Goal: Obtain resource: Download file/media

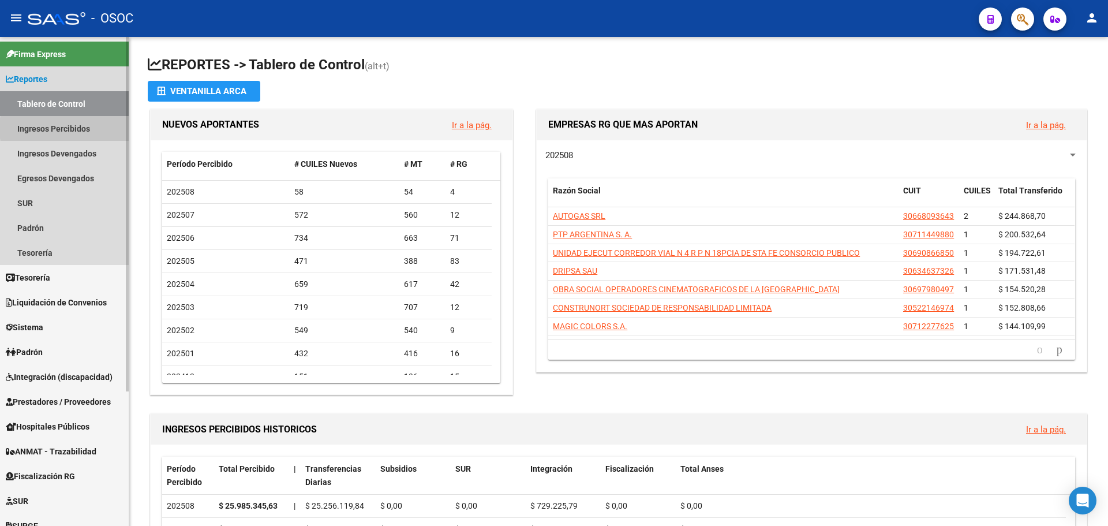
click at [94, 128] on link "Ingresos Percibidos" at bounding box center [64, 128] width 129 height 25
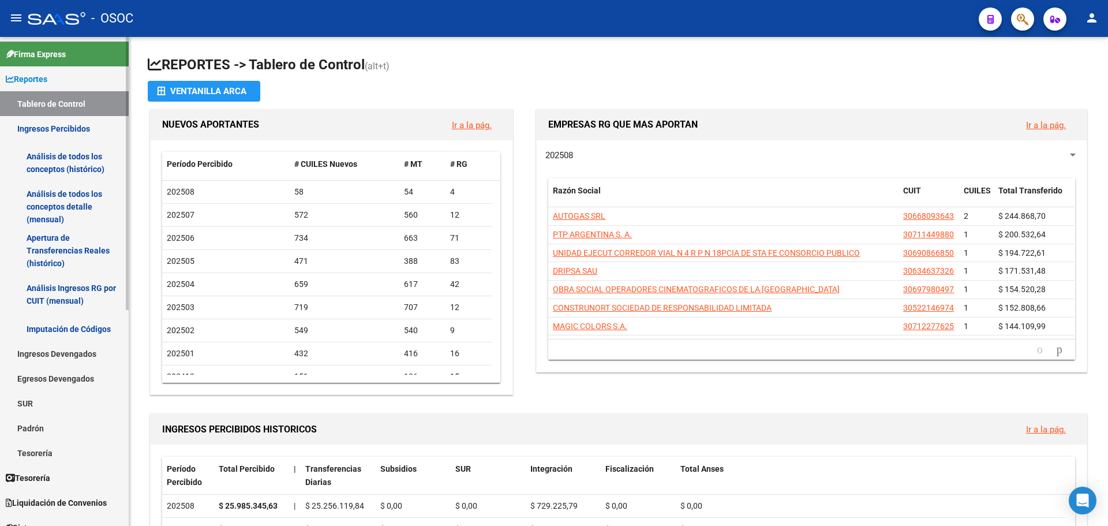
click at [89, 100] on link "Tablero de Control" at bounding box center [64, 103] width 129 height 25
click at [93, 500] on span "Liquidación de Convenios" at bounding box center [56, 502] width 101 height 13
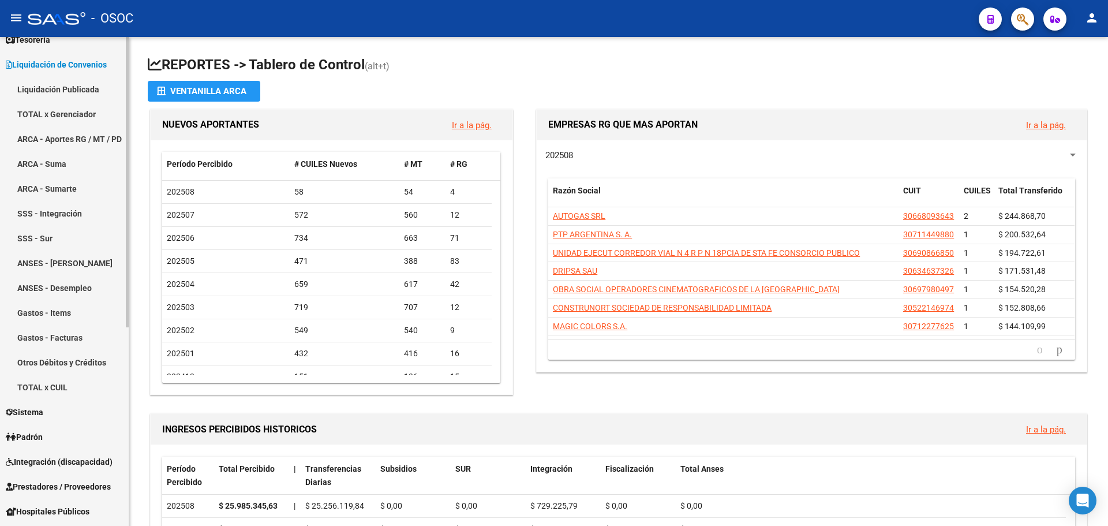
scroll to position [36, 0]
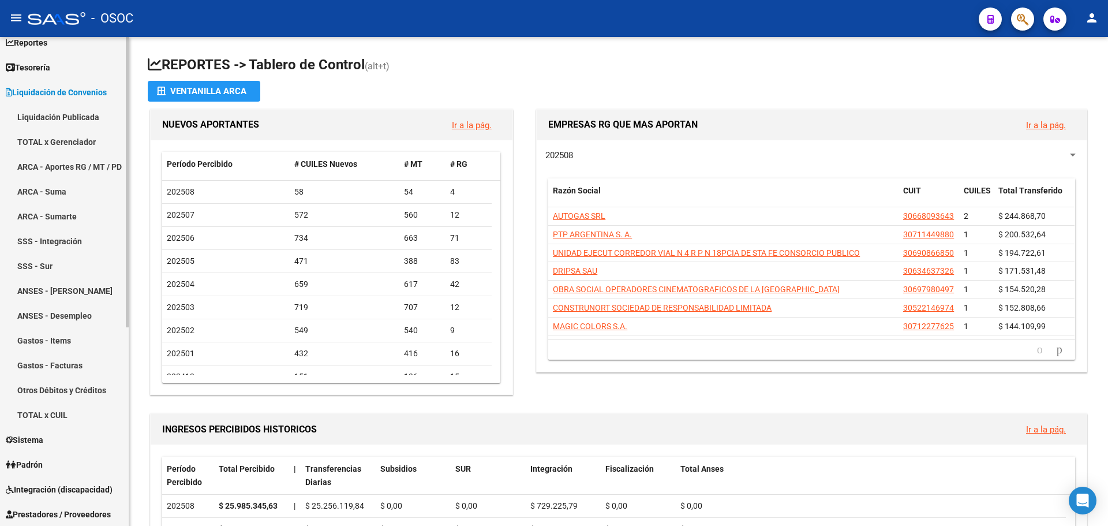
click at [107, 155] on link "ARCA - Aportes RG / MT / PD" at bounding box center [64, 166] width 129 height 25
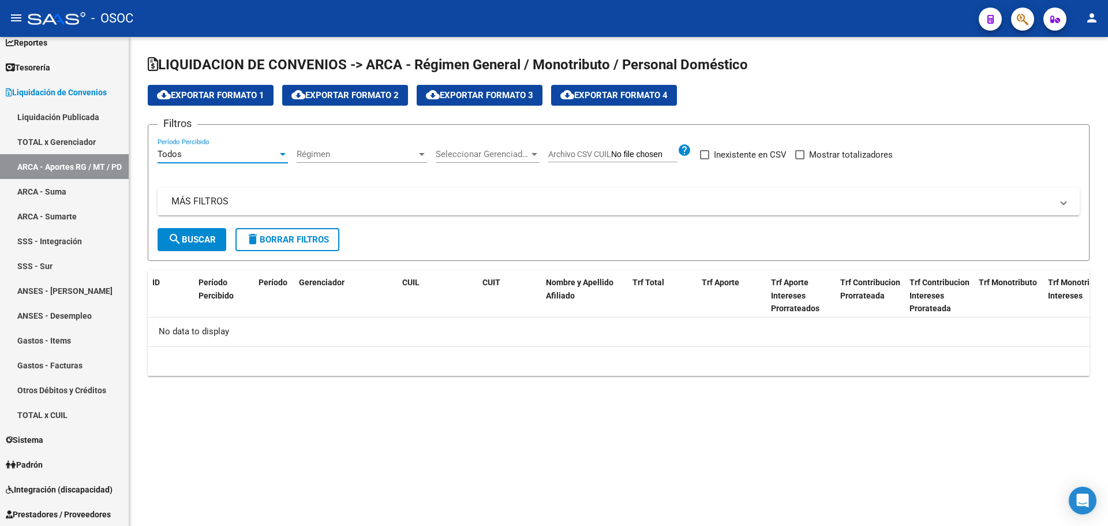
click at [226, 158] on div "Todos" at bounding box center [218, 154] width 120 height 10
click at [226, 158] on span "Todos" at bounding box center [223, 154] width 130 height 26
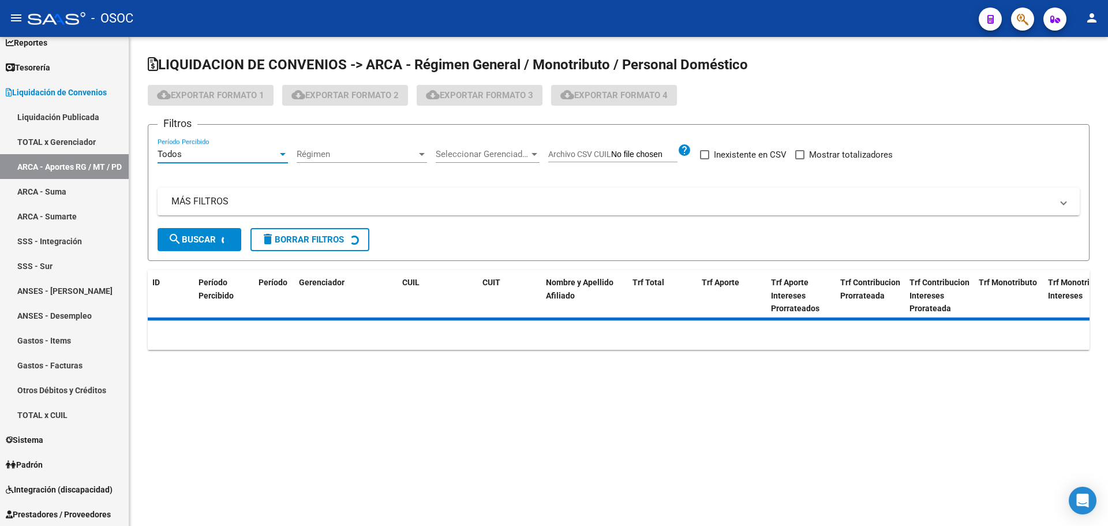
click at [226, 158] on div "Todos" at bounding box center [218, 154] width 120 height 10
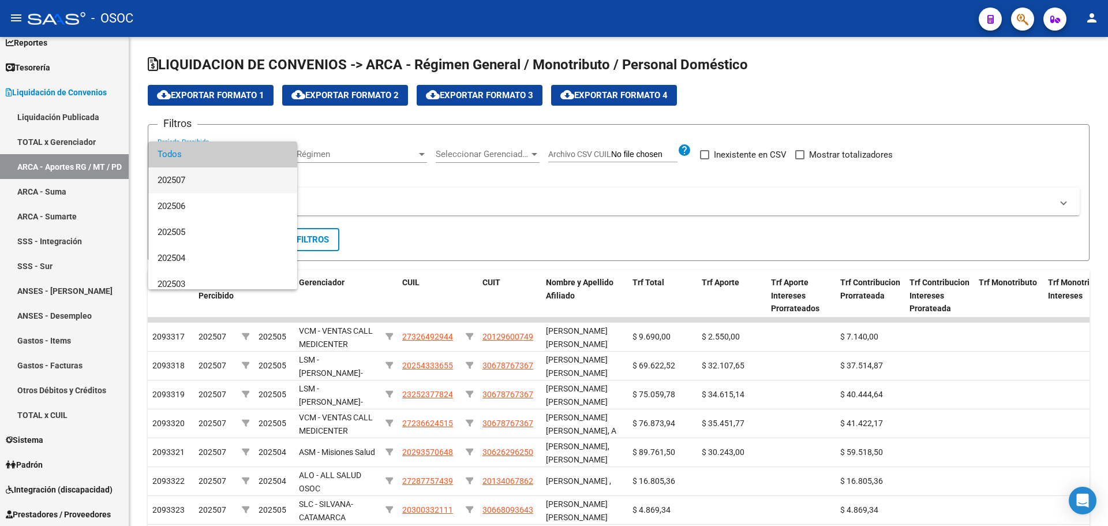
click at [220, 173] on span "202507" at bounding box center [223, 180] width 130 height 26
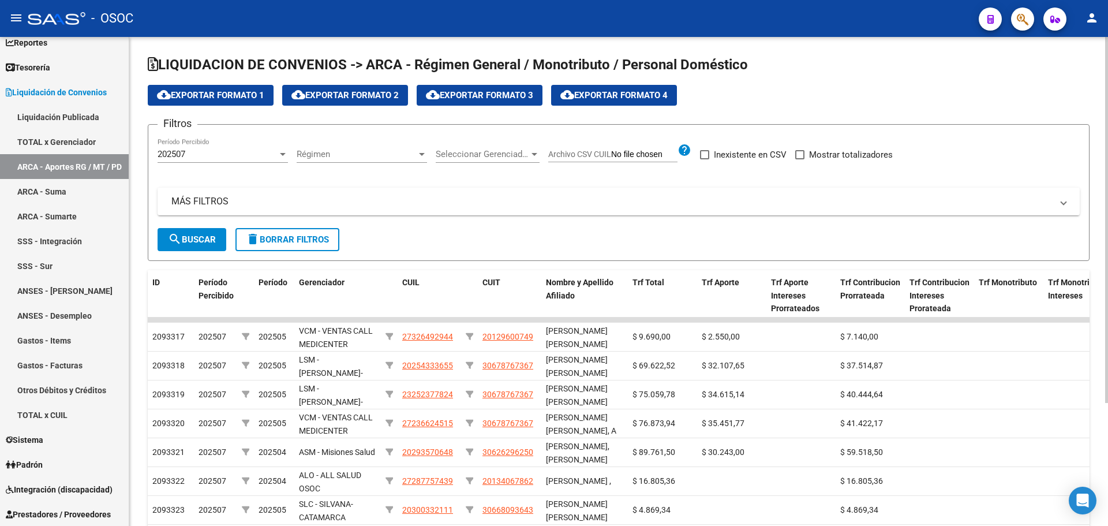
click at [342, 164] on div "Régimen Régimen" at bounding box center [362, 156] width 130 height 36
click at [343, 163] on div "Régimen Régimen" at bounding box center [362, 156] width 130 height 36
click at [341, 164] on div "Régimen Régimen" at bounding box center [362, 156] width 130 height 36
click at [331, 161] on div "Régimen Régimen" at bounding box center [362, 150] width 130 height 25
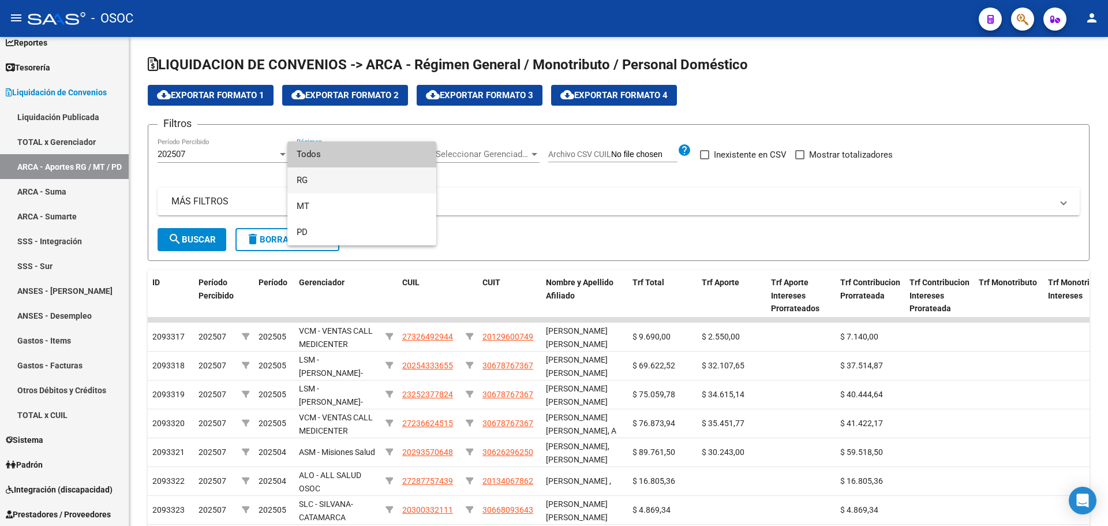
click at [330, 175] on span "RG" at bounding box center [362, 180] width 130 height 26
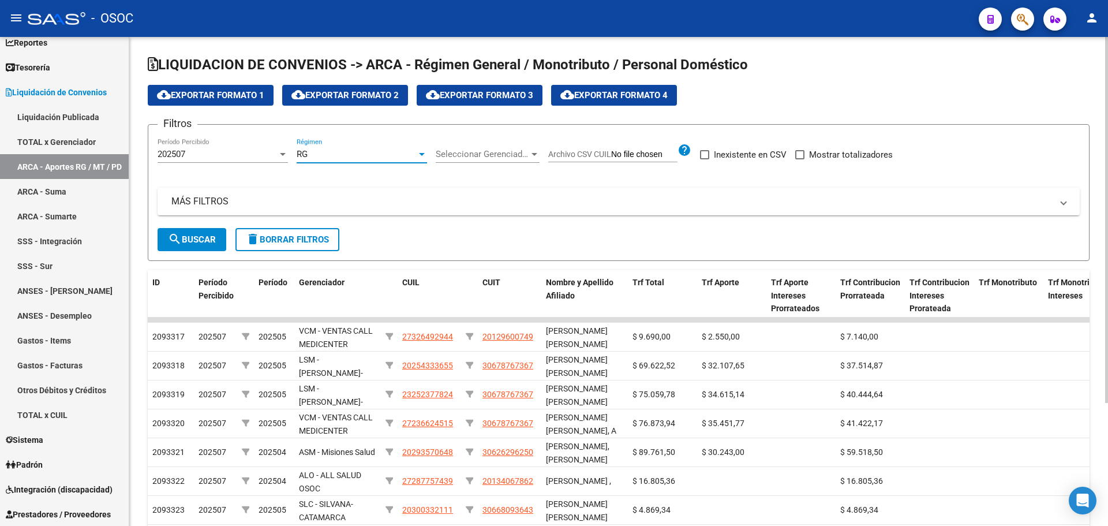
click at [330, 157] on div "RG" at bounding box center [357, 154] width 120 height 10
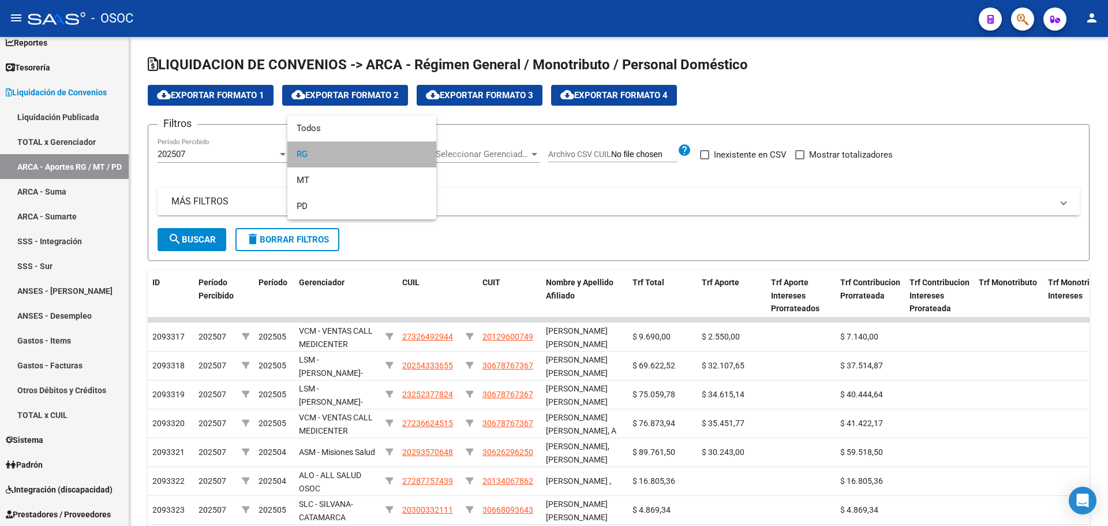
click at [327, 164] on span "RG" at bounding box center [362, 154] width 130 height 26
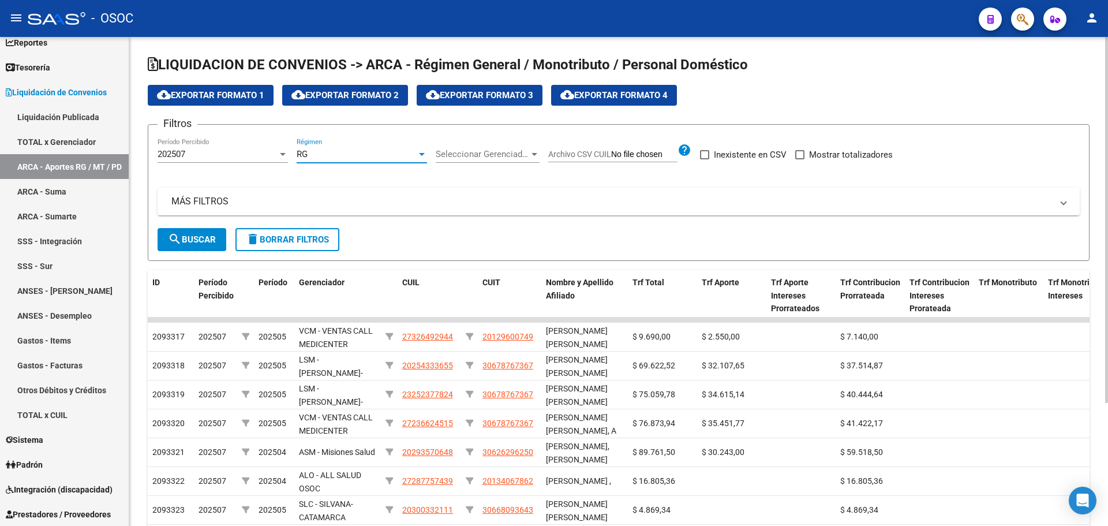
click at [328, 139] on div "RG Régimen" at bounding box center [362, 150] width 130 height 25
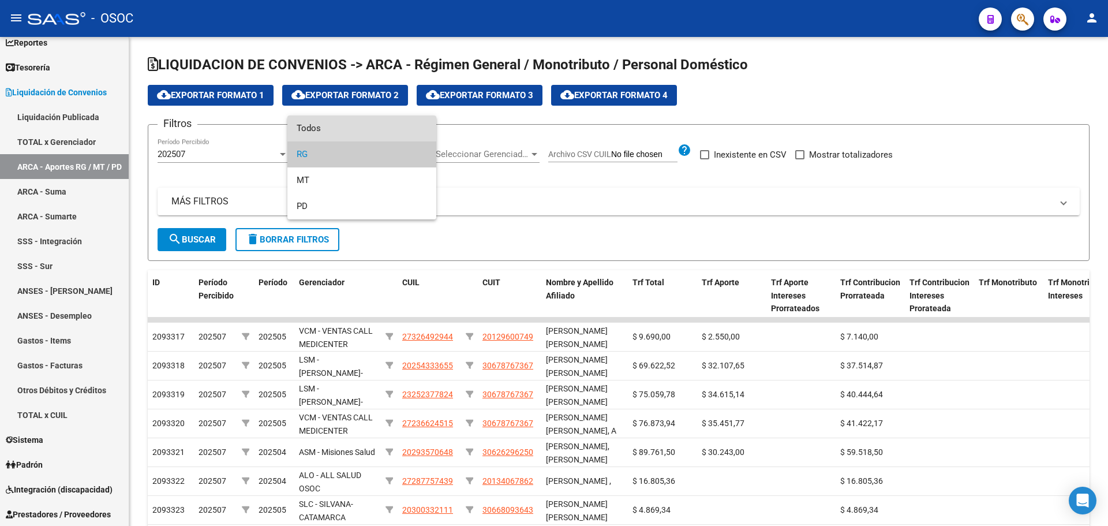
click at [319, 130] on span "Todos" at bounding box center [362, 128] width 130 height 26
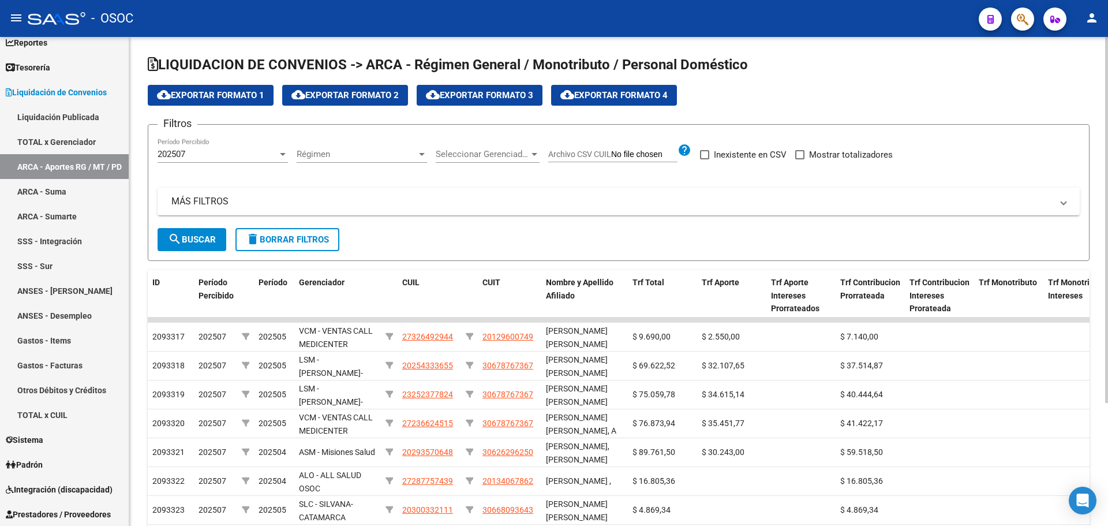
click at [519, 171] on div "Seleccionar Gerenciador Seleccionar Gerenciador" at bounding box center [488, 156] width 104 height 36
click at [504, 158] on span "Seleccionar Gerenciador" at bounding box center [482, 154] width 93 height 10
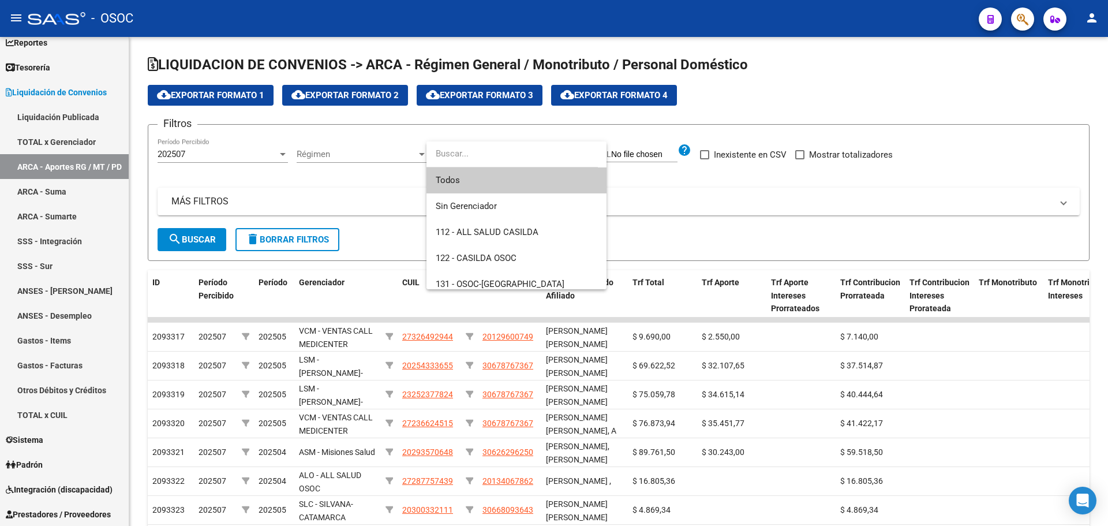
click at [493, 168] on span "Todos" at bounding box center [517, 180] width 162 height 26
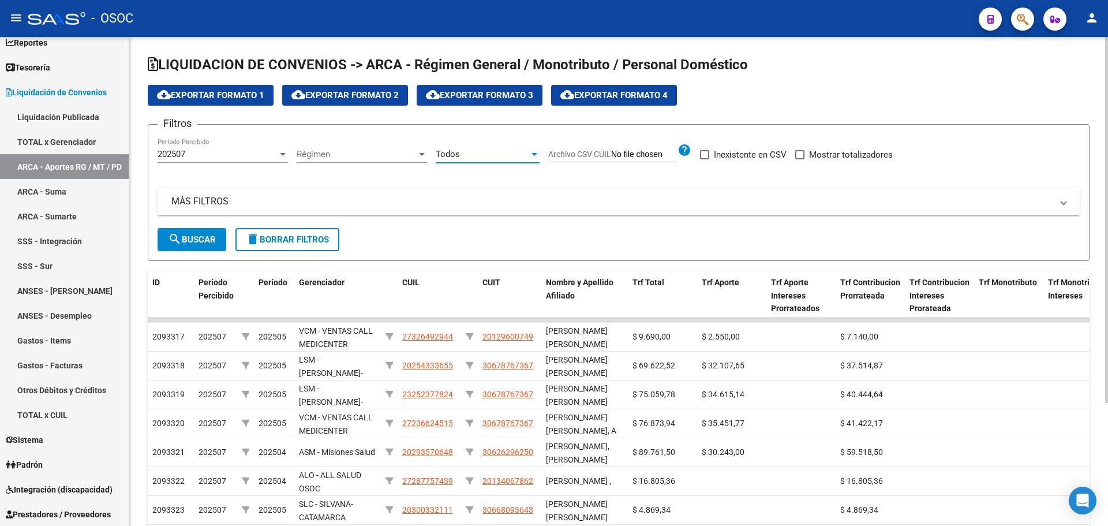
click at [195, 230] on button "search Buscar" at bounding box center [192, 239] width 69 height 23
click at [222, 100] on button "cloud_download Exportar Formato 1" at bounding box center [211, 95] width 126 height 21
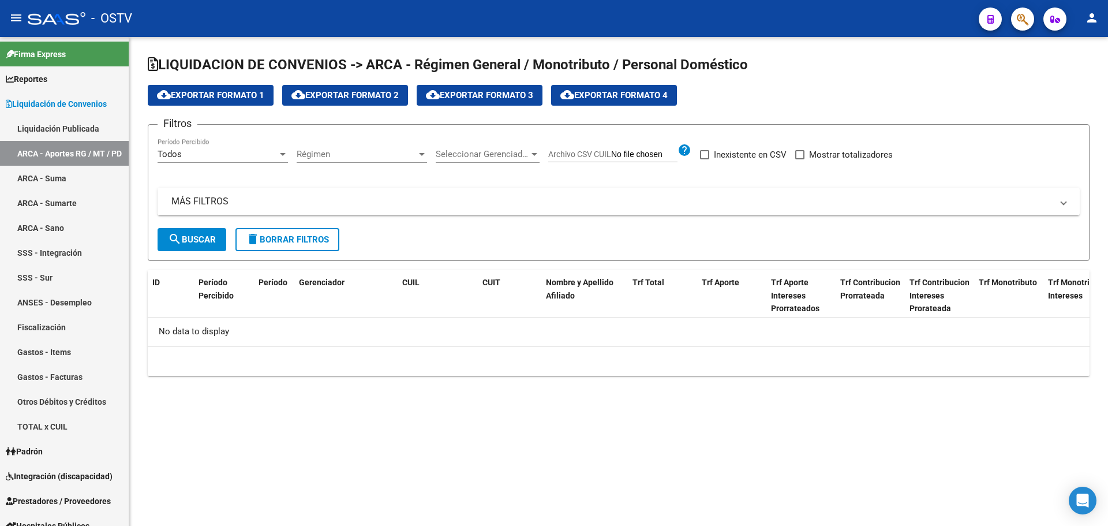
click at [234, 157] on div "Todos" at bounding box center [218, 154] width 120 height 10
click at [234, 157] on span "Todos" at bounding box center [223, 154] width 130 height 26
click at [242, 162] on div "Todos Período Percibido" at bounding box center [223, 150] width 130 height 25
click at [48, 85] on div at bounding box center [554, 263] width 1108 height 526
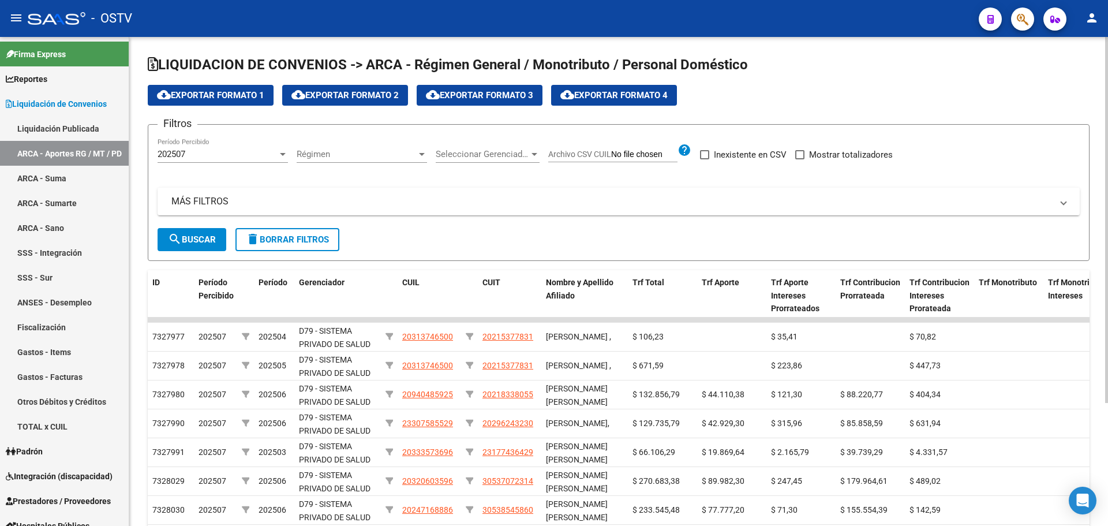
click at [256, 163] on div "202507 Período Percibido" at bounding box center [223, 156] width 130 height 36
click at [380, 163] on div "Régimen Régimen" at bounding box center [362, 156] width 130 height 36
click at [365, 156] on span "Régimen" at bounding box center [357, 154] width 120 height 10
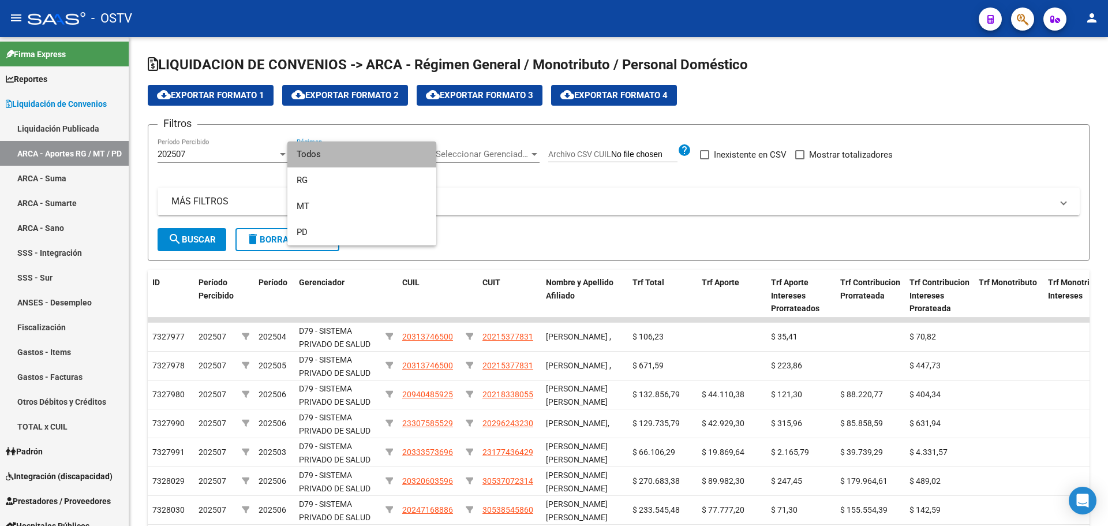
click at [353, 162] on span "Todos" at bounding box center [362, 154] width 130 height 26
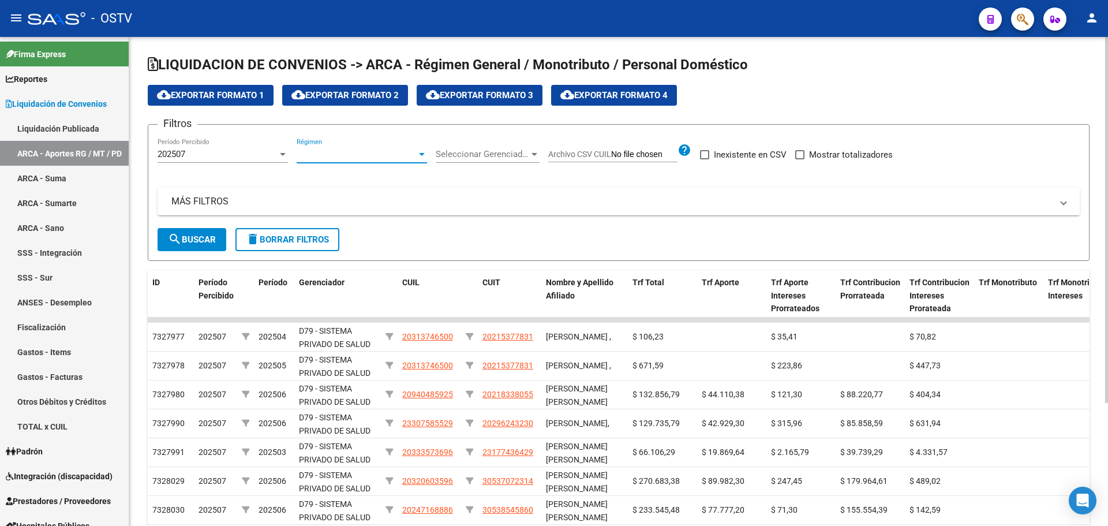
click at [513, 163] on div "Seleccionar Gerenciador Seleccionar Gerenciador" at bounding box center [488, 156] width 104 height 36
click at [511, 159] on div "Seleccionar Gerenciador Seleccionar Gerenciador" at bounding box center [488, 150] width 104 height 25
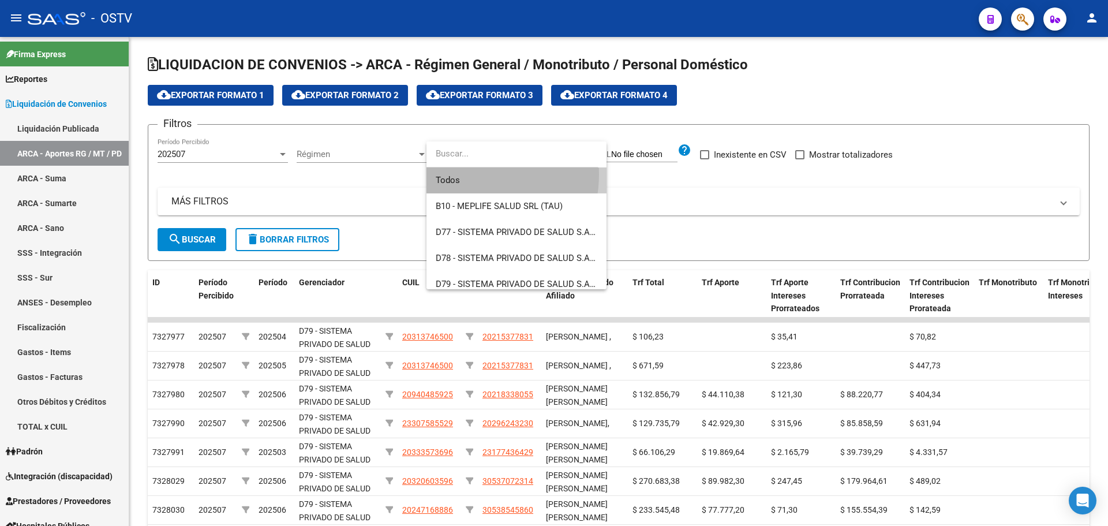
click at [466, 174] on span "Todos" at bounding box center [517, 180] width 162 height 26
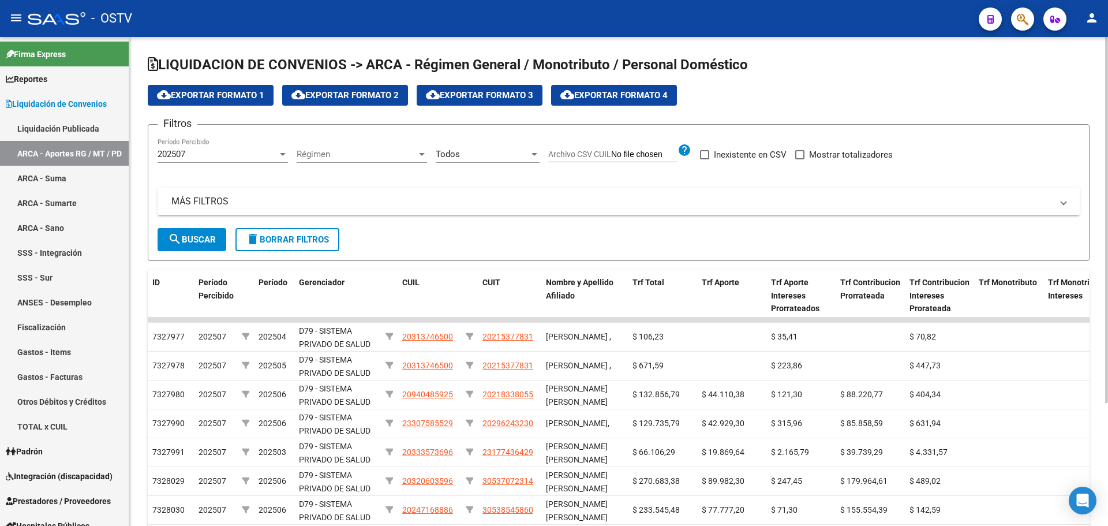
click at [375, 160] on div "Régimen Régimen" at bounding box center [362, 150] width 130 height 25
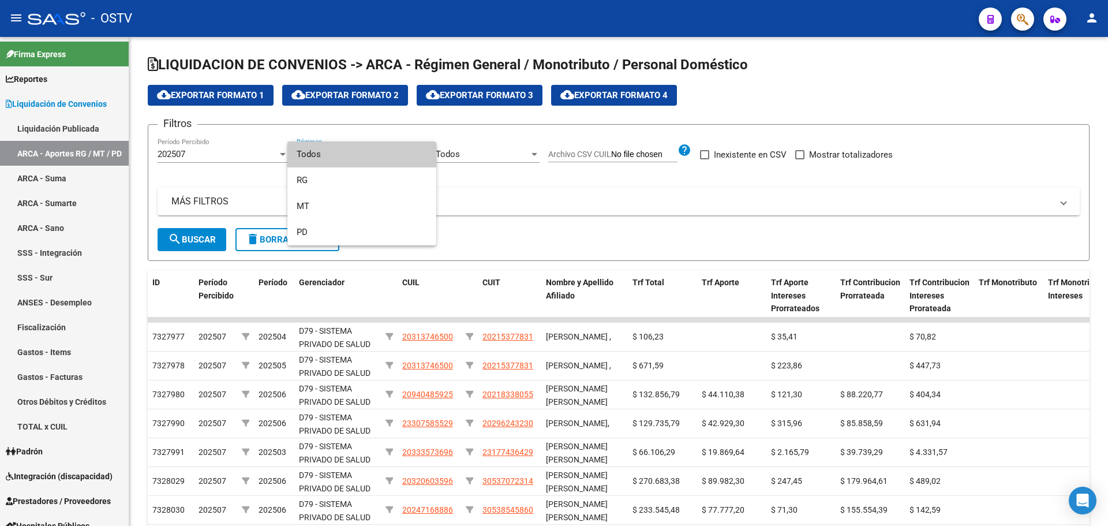
click at [368, 164] on span "Todos" at bounding box center [362, 154] width 130 height 26
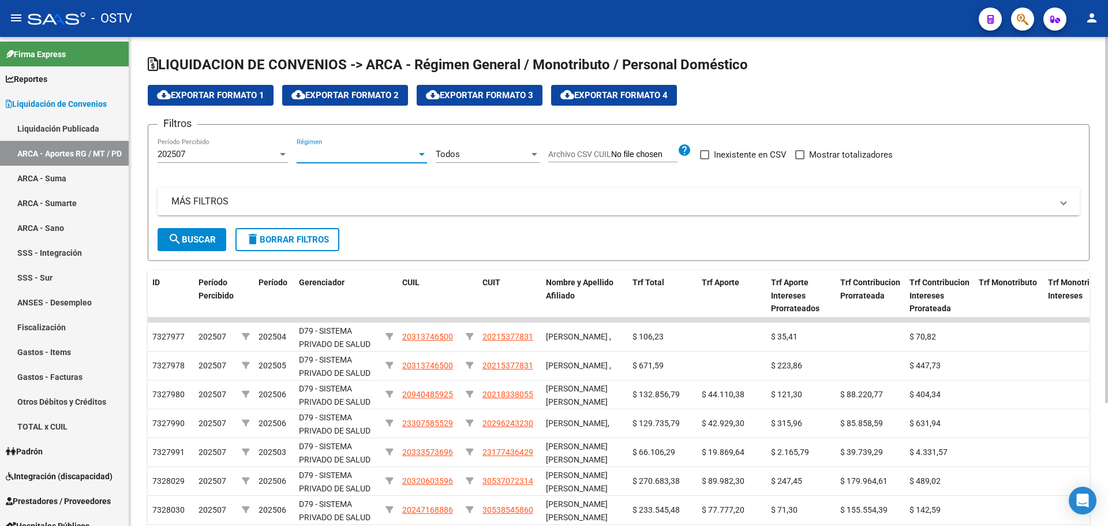
click at [215, 238] on span "search Buscar" at bounding box center [192, 239] width 48 height 10
click at [59, 77] on link "Reportes" at bounding box center [64, 78] width 129 height 25
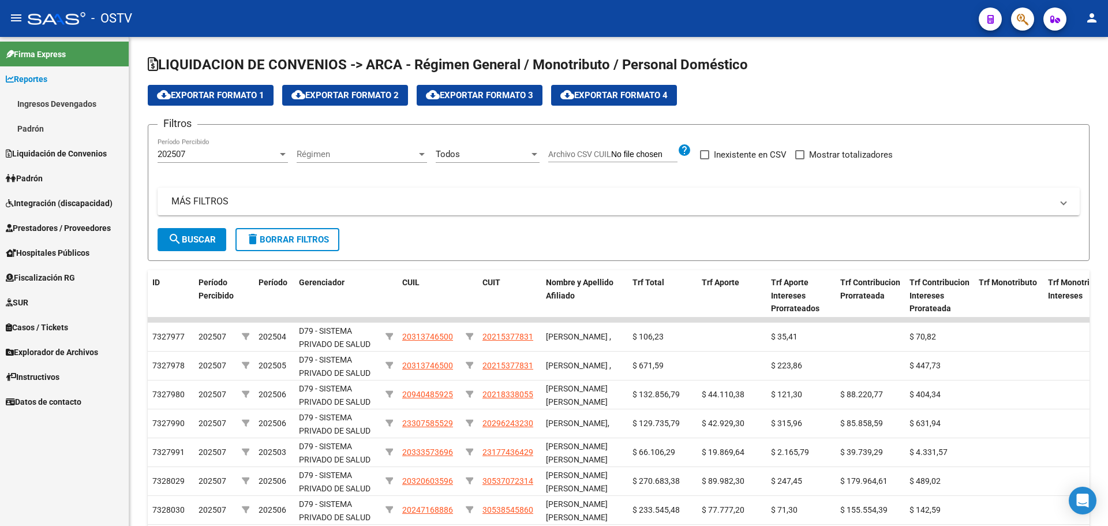
click at [53, 91] on link "Ingresos Devengados" at bounding box center [64, 103] width 129 height 25
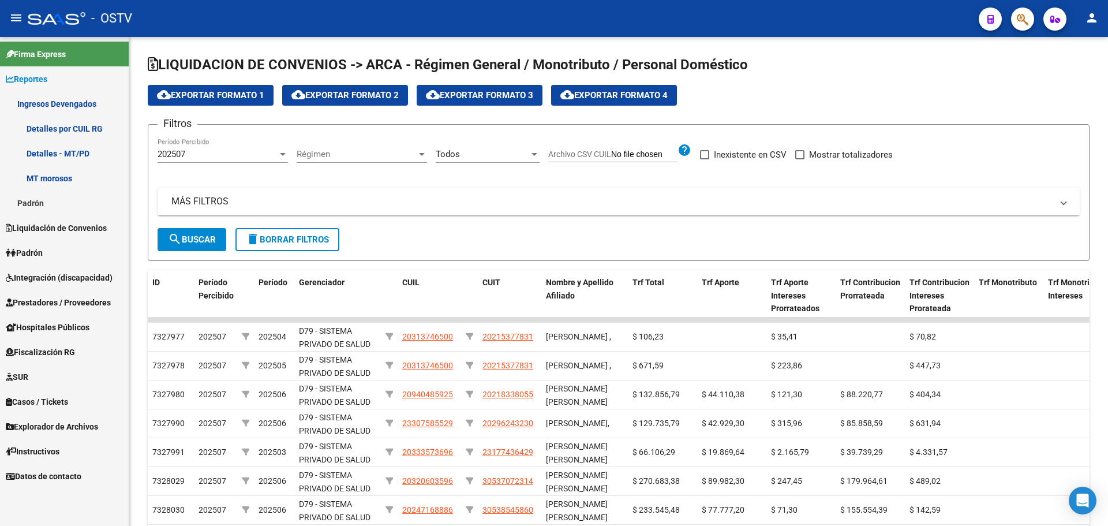
click at [57, 99] on link "Ingresos Devengados" at bounding box center [64, 103] width 129 height 25
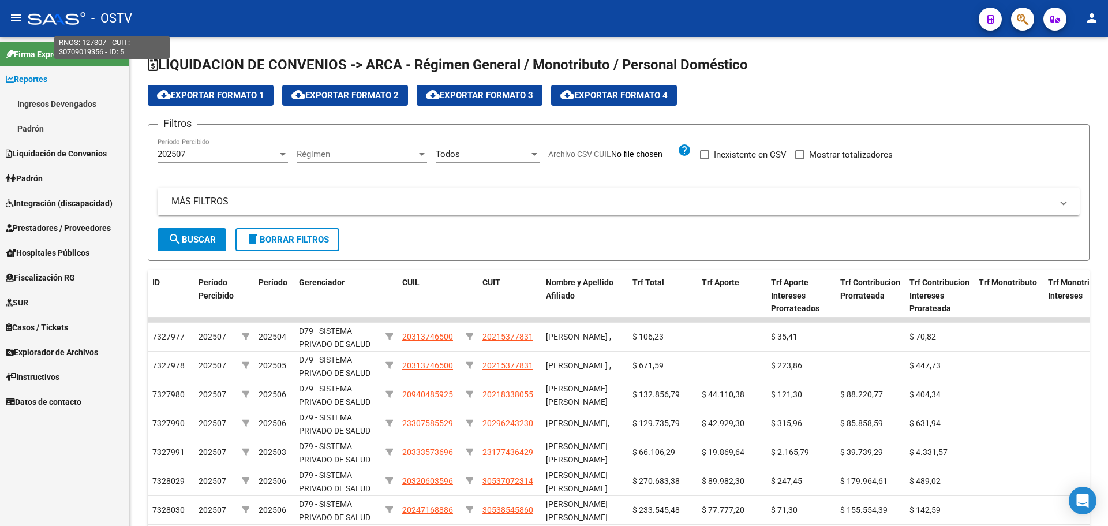
click at [97, 13] on span "- OSTV" at bounding box center [111, 18] width 41 height 25
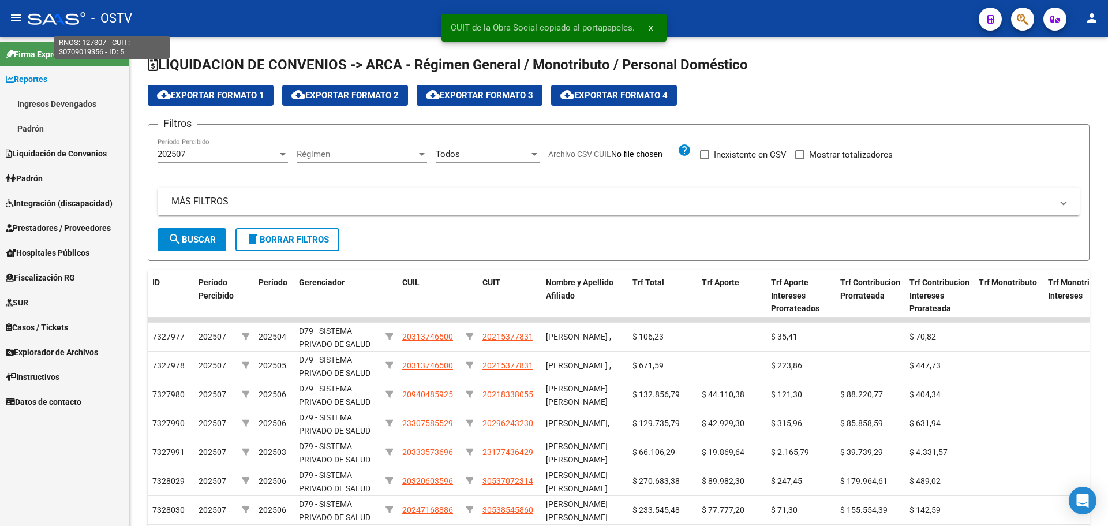
click at [74, 17] on div at bounding box center [57, 18] width 58 height 13
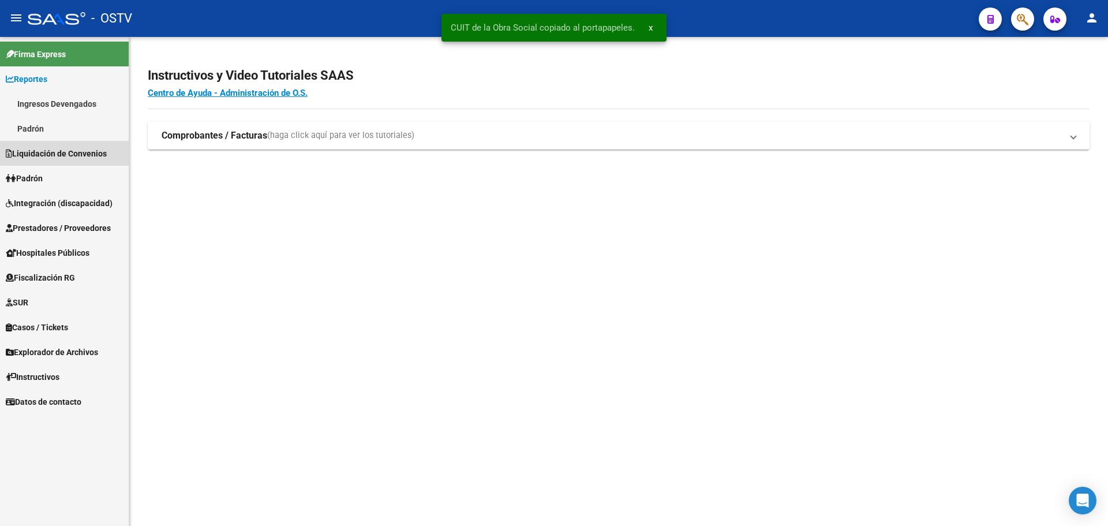
click at [82, 151] on span "Liquidación de Convenios" at bounding box center [56, 153] width 101 height 13
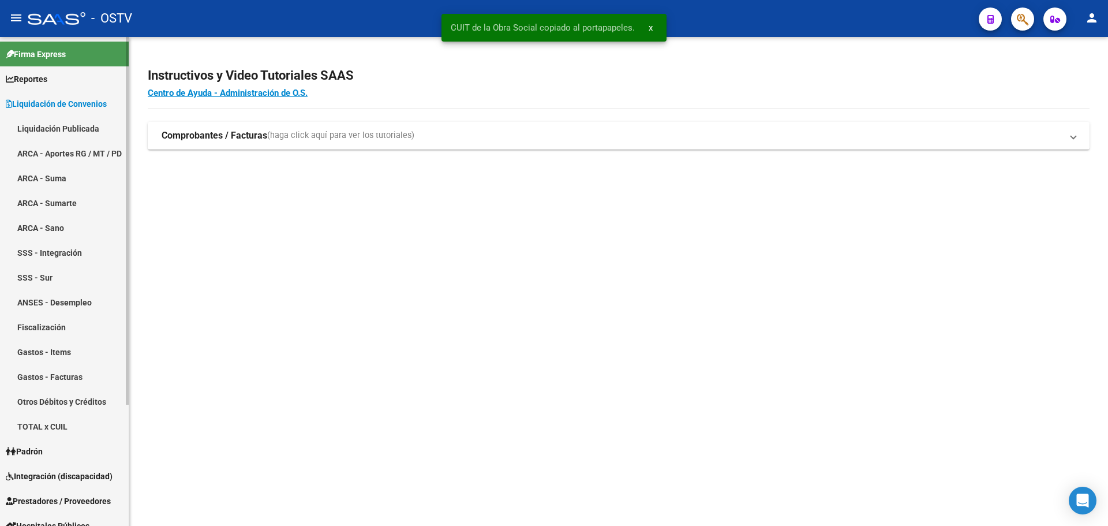
click at [64, 156] on link "ARCA - Aportes RG / MT / PD" at bounding box center [64, 153] width 129 height 25
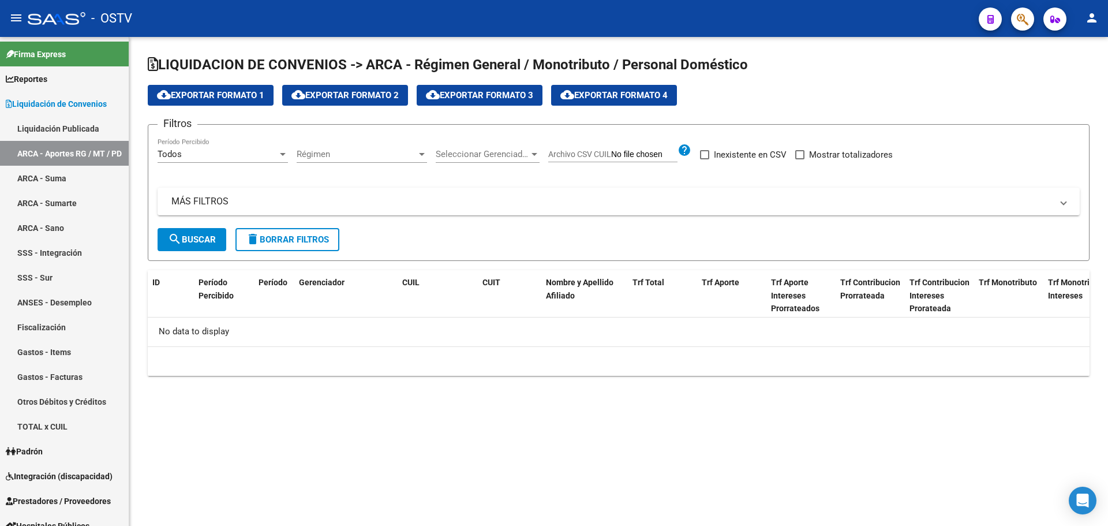
click at [250, 155] on div "Todos" at bounding box center [218, 154] width 120 height 10
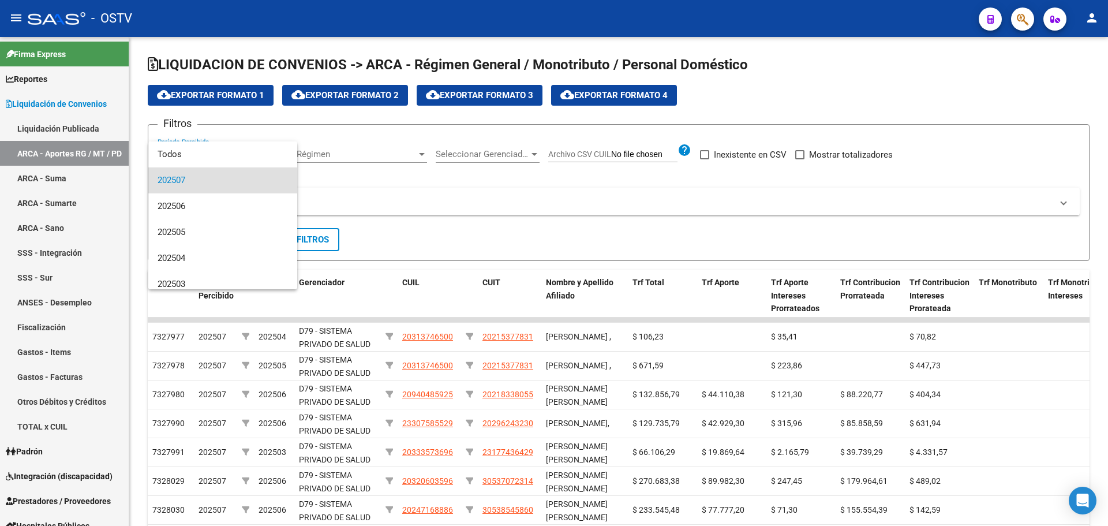
click at [196, 175] on span "202507" at bounding box center [223, 180] width 130 height 26
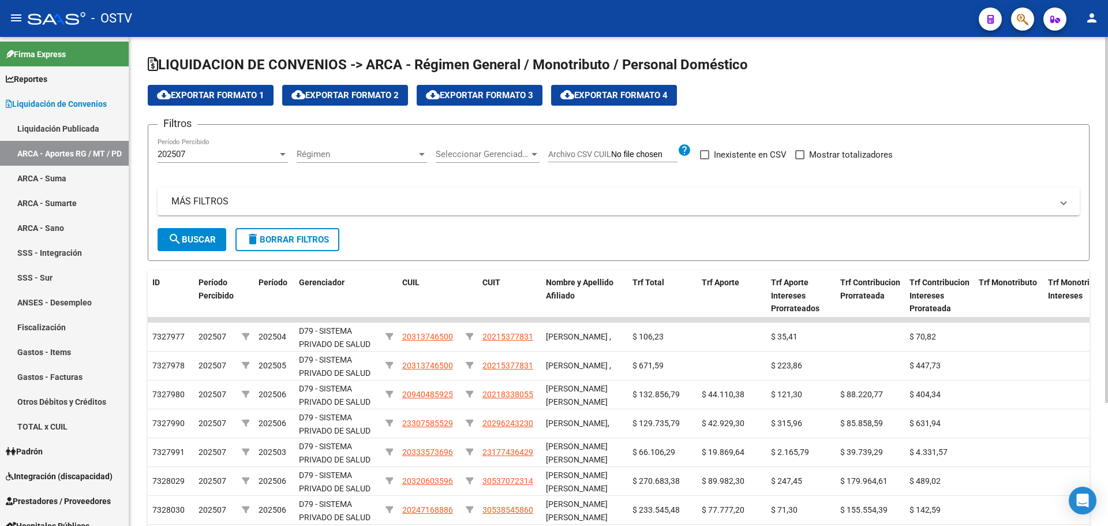
click at [360, 159] on div "Régimen Régimen" at bounding box center [362, 150] width 130 height 25
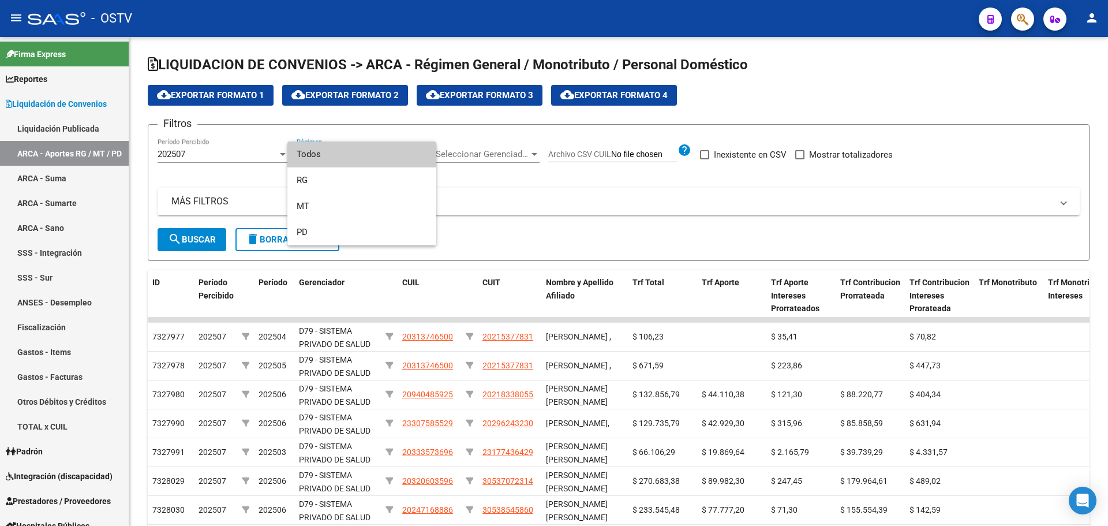
click at [349, 164] on span "Todos" at bounding box center [362, 154] width 130 height 26
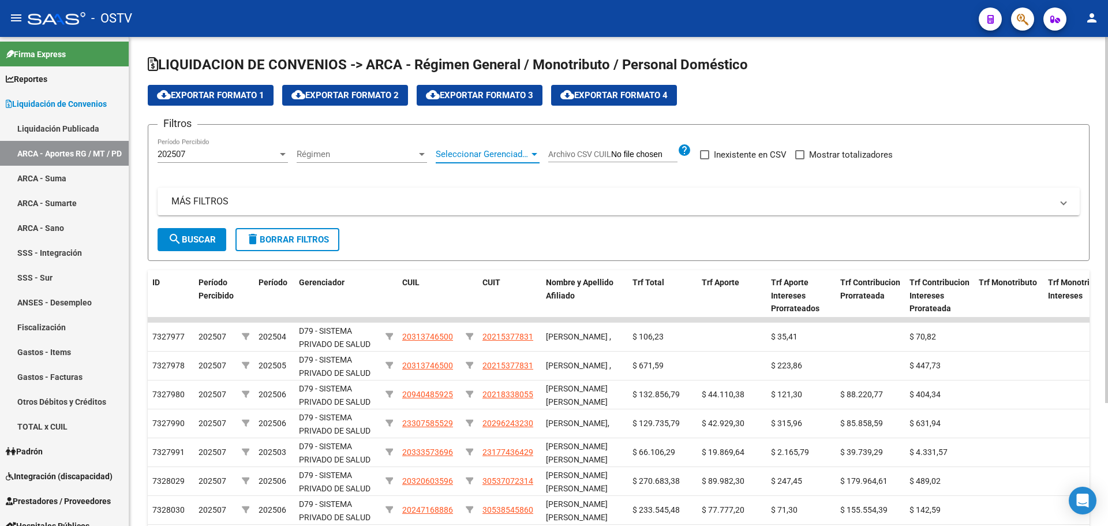
click at [488, 156] on span "Seleccionar Gerenciador" at bounding box center [482, 154] width 93 height 10
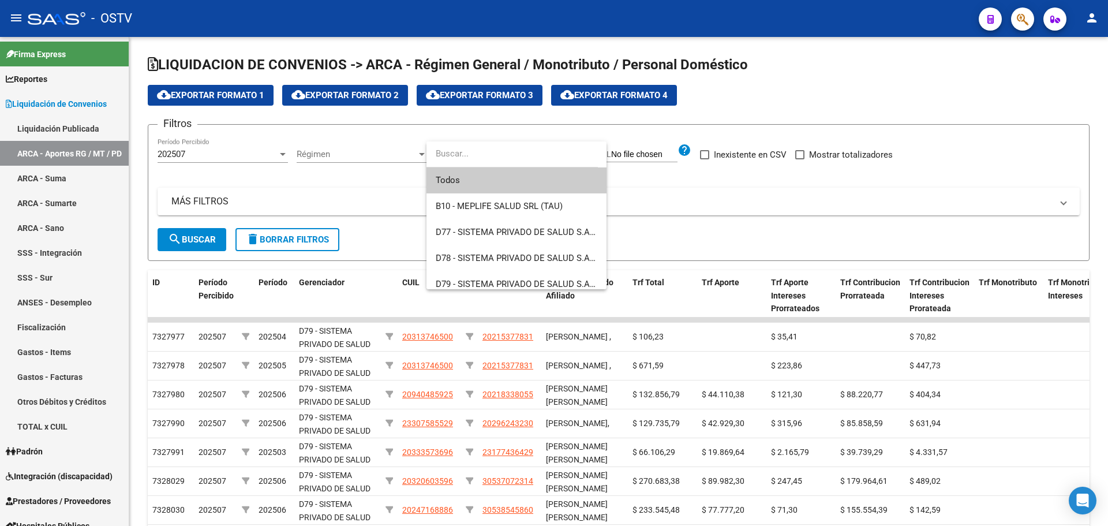
click at [484, 169] on span "Todos" at bounding box center [517, 180] width 162 height 26
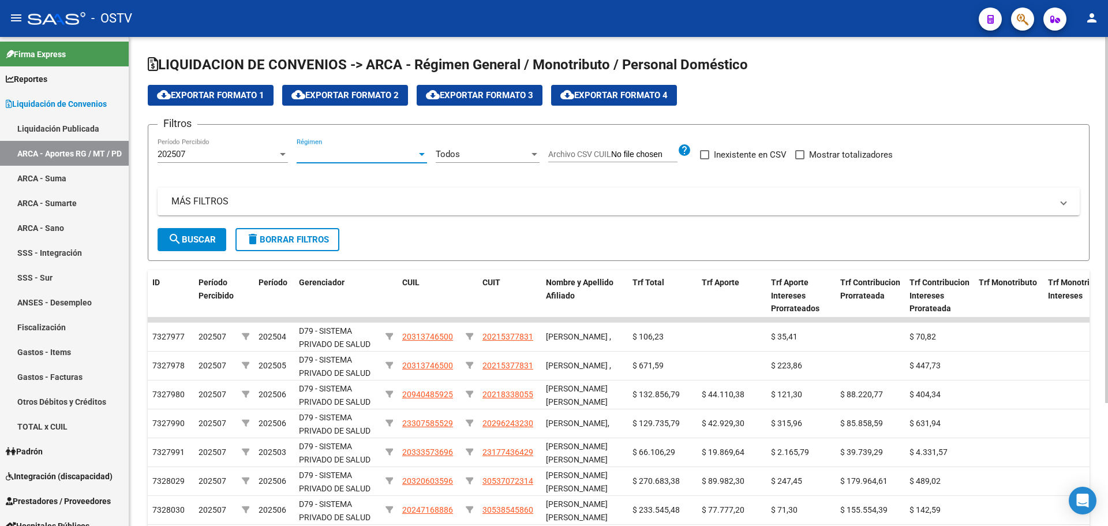
click at [330, 154] on span "Régimen" at bounding box center [357, 154] width 120 height 10
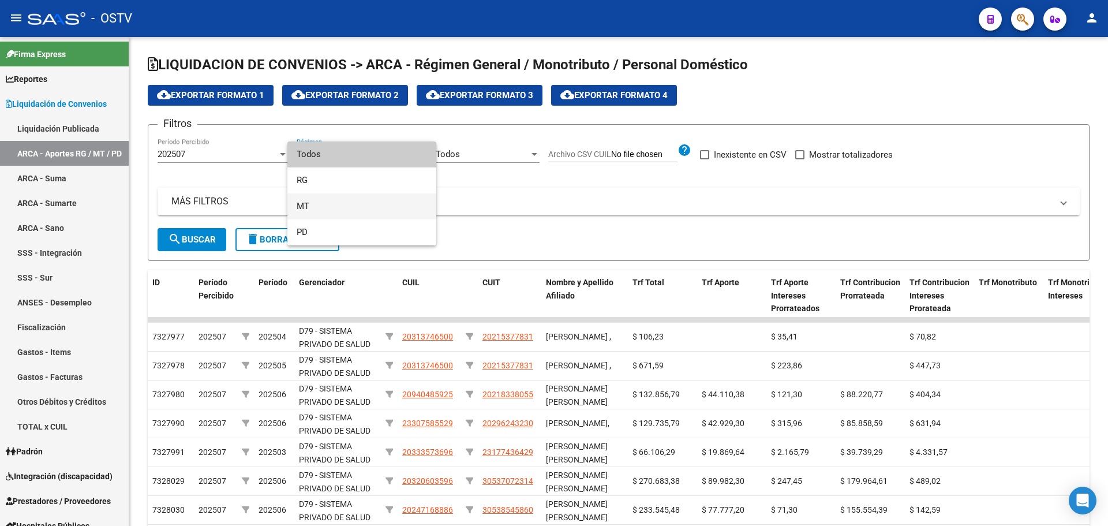
click at [326, 218] on span "MT" at bounding box center [362, 206] width 130 height 26
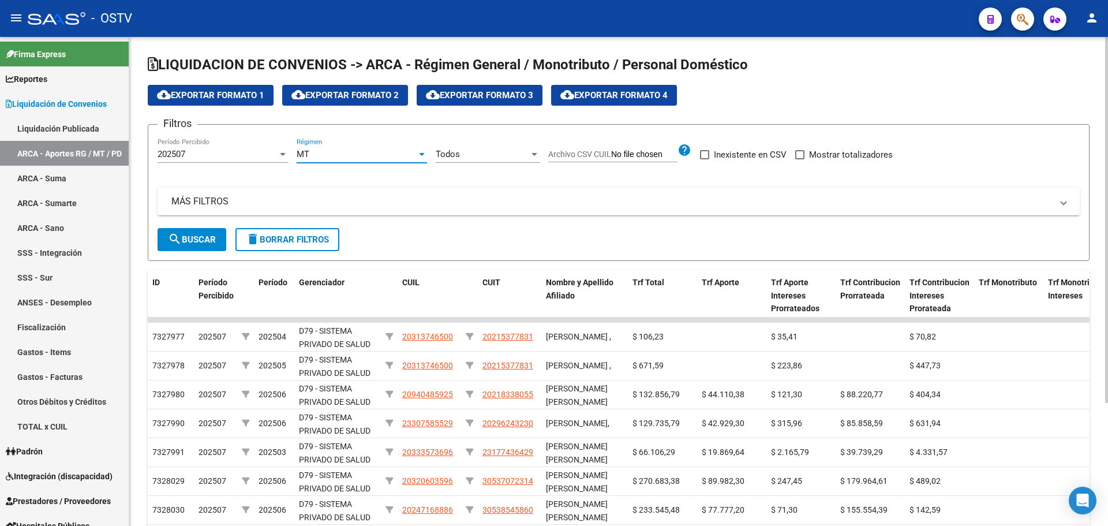
click at [341, 165] on div "MT Régimen" at bounding box center [362, 156] width 130 height 36
click at [342, 160] on div "MT Régimen" at bounding box center [362, 150] width 130 height 25
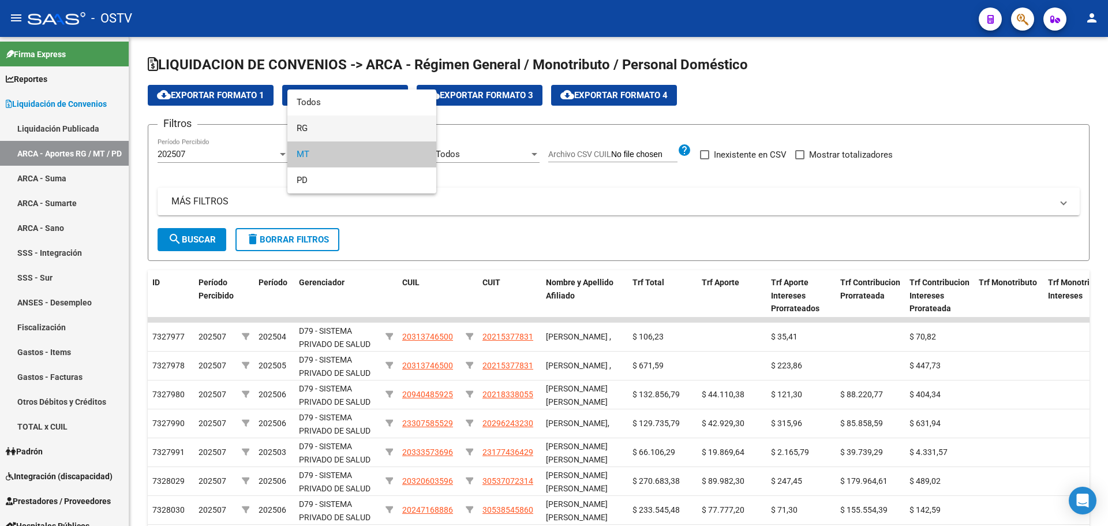
click at [321, 140] on span "RG" at bounding box center [362, 128] width 130 height 26
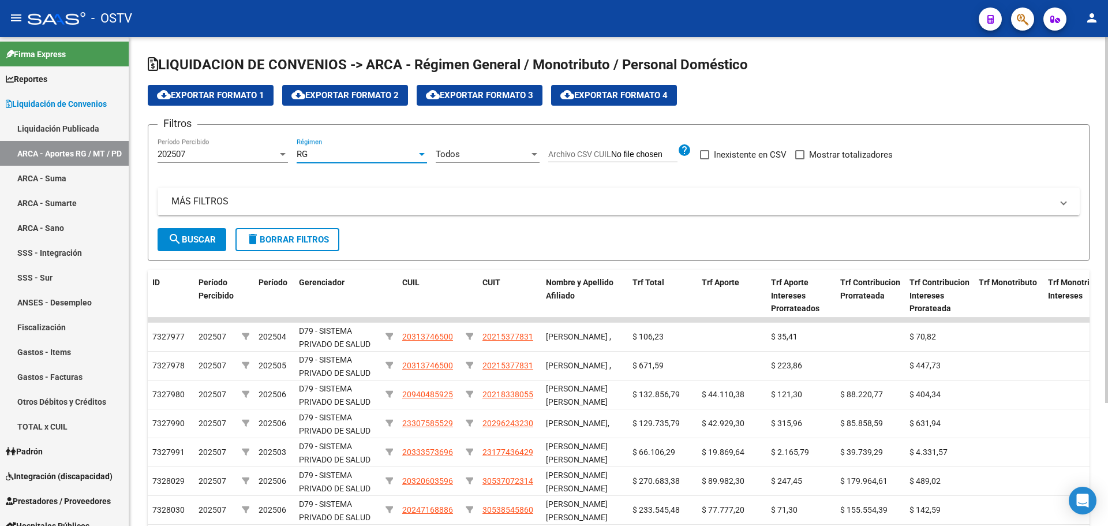
click at [324, 155] on div "RG" at bounding box center [357, 154] width 120 height 10
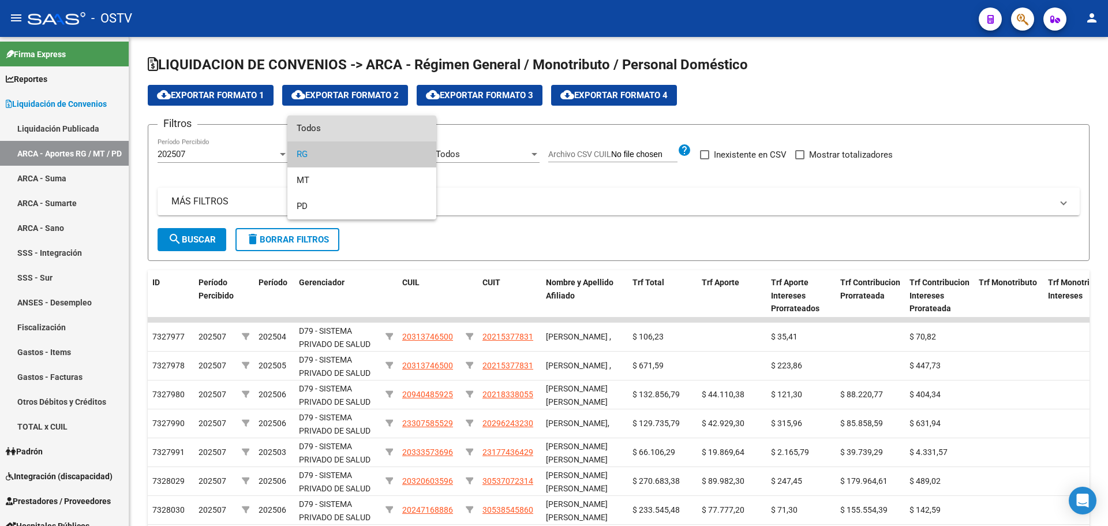
click at [316, 128] on span "Todos" at bounding box center [362, 128] width 130 height 26
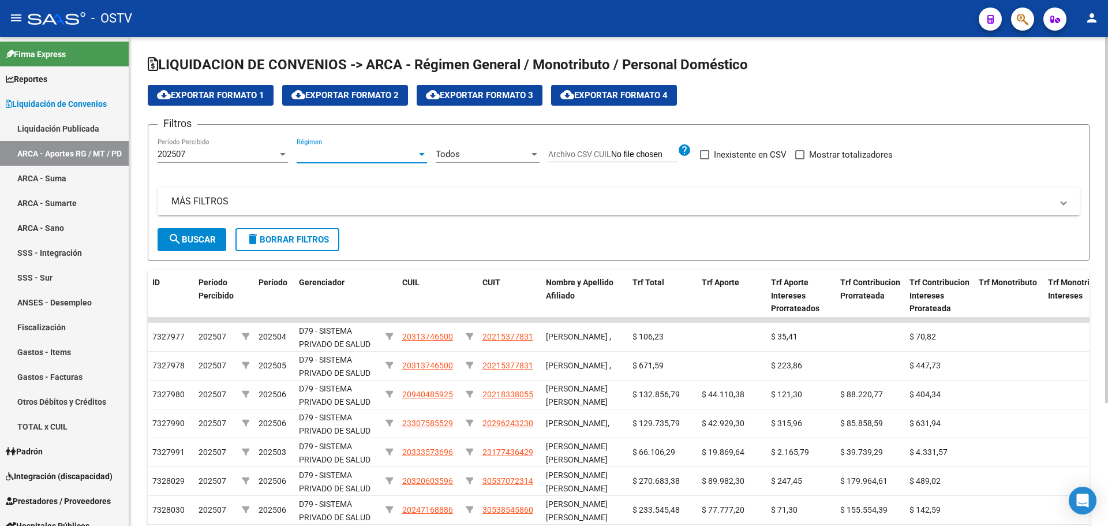
click at [321, 151] on span "Régimen" at bounding box center [357, 154] width 120 height 10
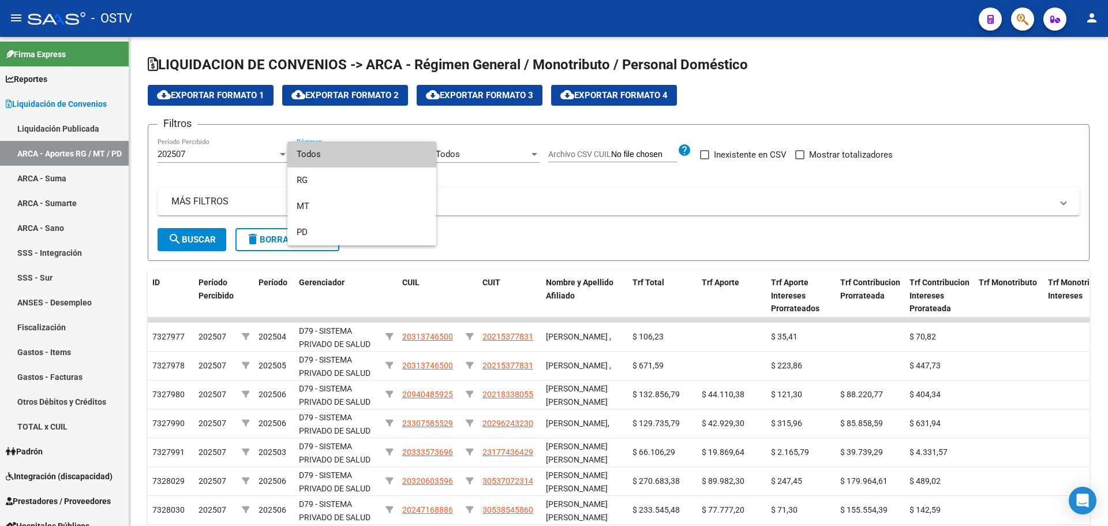
click at [320, 141] on span "Todos" at bounding box center [362, 154] width 130 height 26
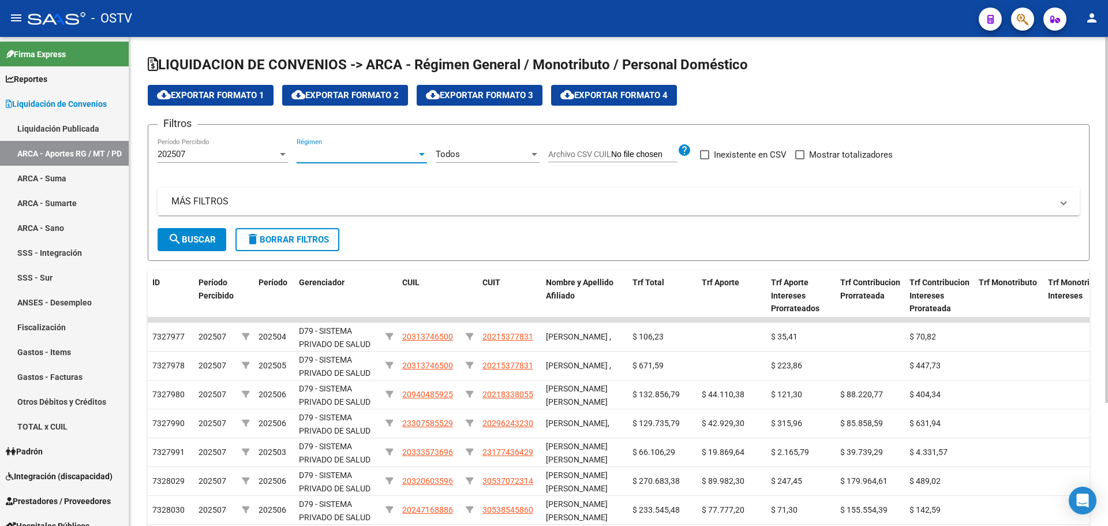
click at [209, 226] on div "MÁS FILTROS ID CUIL CUIT Archivo CSV CUIT help Período Desde(AAAAMM) Período Ha…" at bounding box center [619, 208] width 922 height 40
click at [212, 237] on span "search Buscar" at bounding box center [192, 239] width 48 height 10
click at [210, 103] on button "cloud_download Exportar Formato 1" at bounding box center [211, 95] width 126 height 21
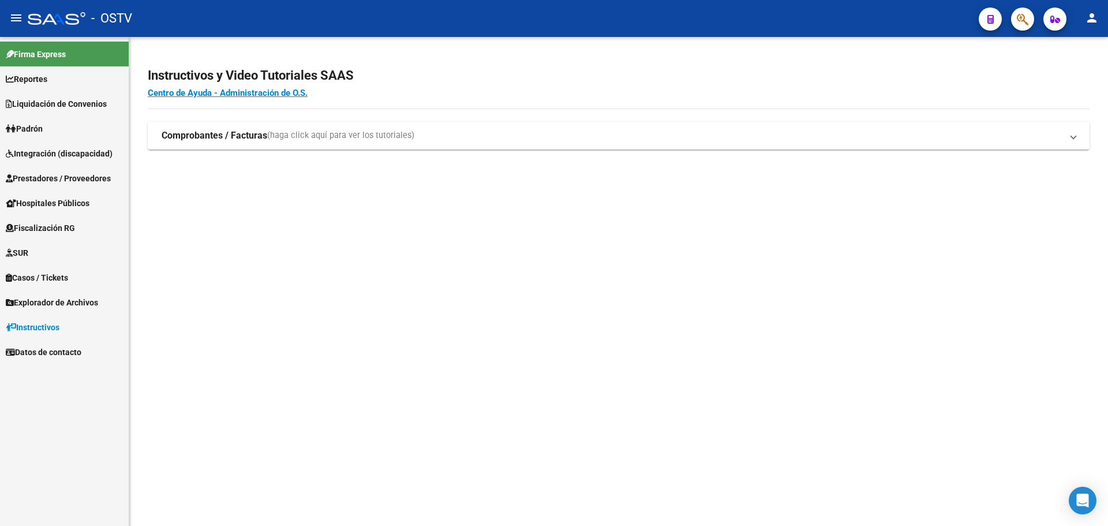
click at [70, 98] on span "Liquidación de Convenios" at bounding box center [56, 104] width 101 height 13
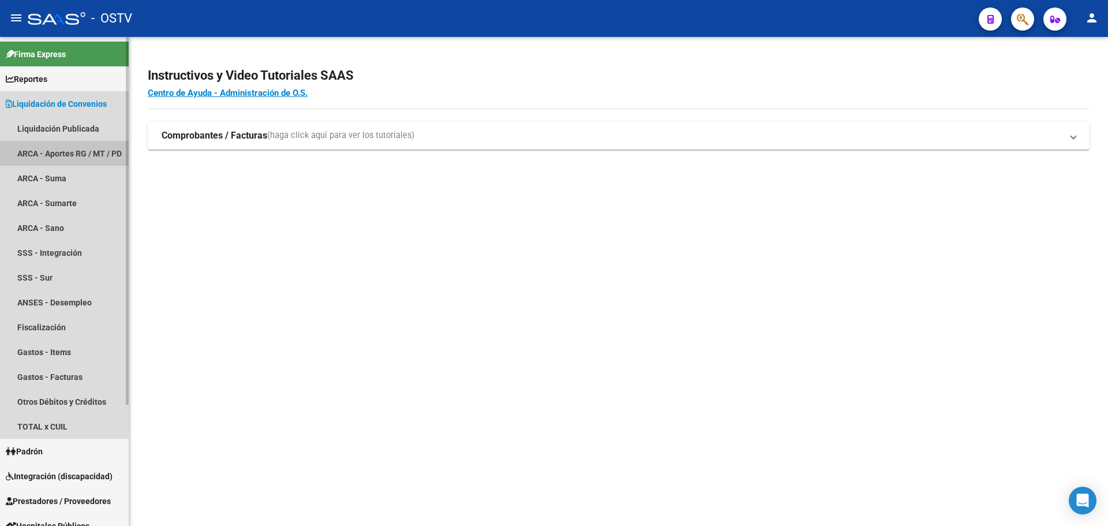
click at [91, 149] on link "ARCA - Aportes RG / MT / PD" at bounding box center [64, 153] width 129 height 25
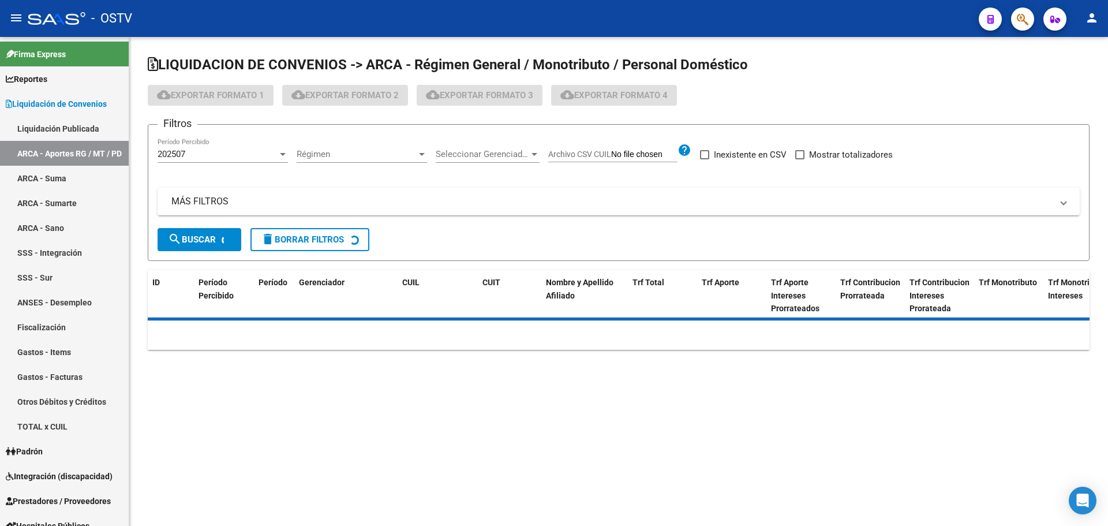
click at [368, 157] on span "Régimen" at bounding box center [357, 154] width 120 height 10
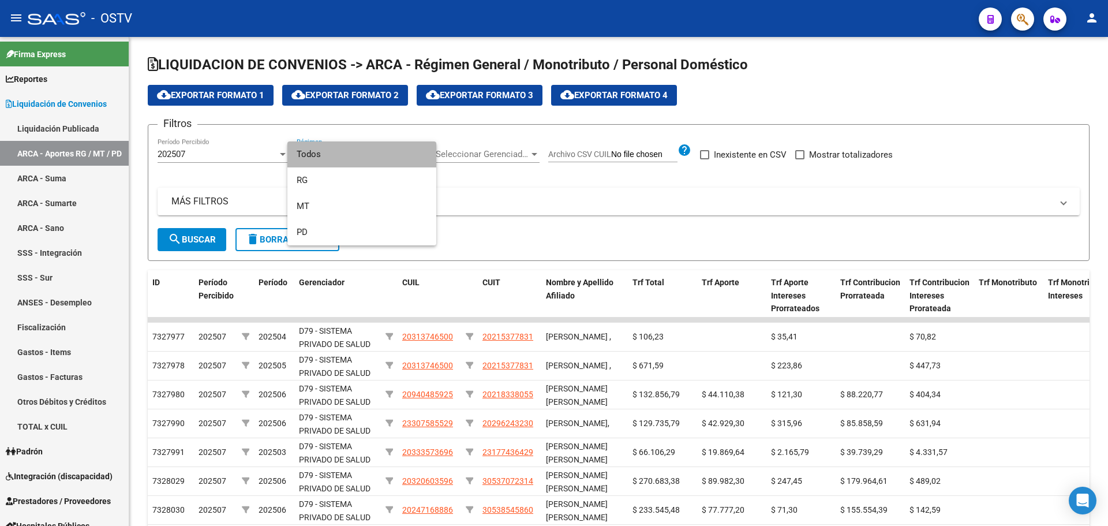
click at [363, 162] on span "Todos" at bounding box center [362, 154] width 130 height 26
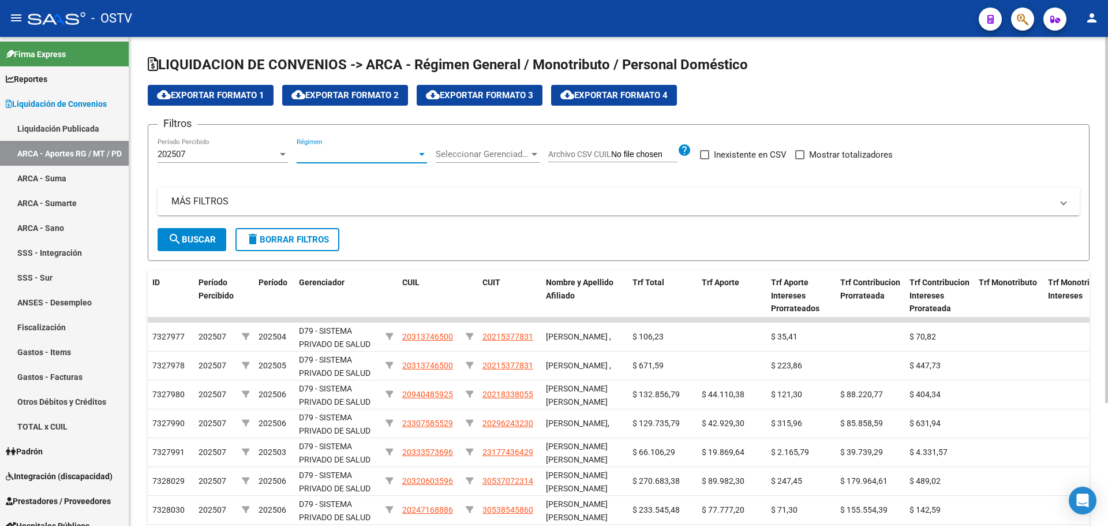
click at [474, 163] on div "Seleccionar Gerenciador Seleccionar Gerenciador" at bounding box center [488, 156] width 104 height 36
click at [473, 161] on div "Seleccionar Gerenciador Seleccionar Gerenciador" at bounding box center [488, 150] width 104 height 25
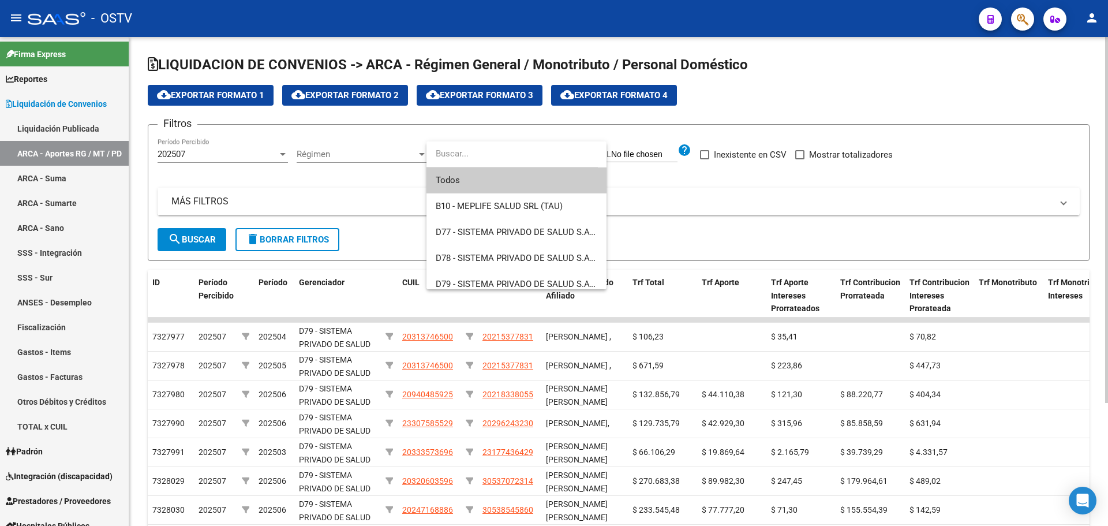
click at [470, 175] on span "Todos" at bounding box center [517, 180] width 162 height 26
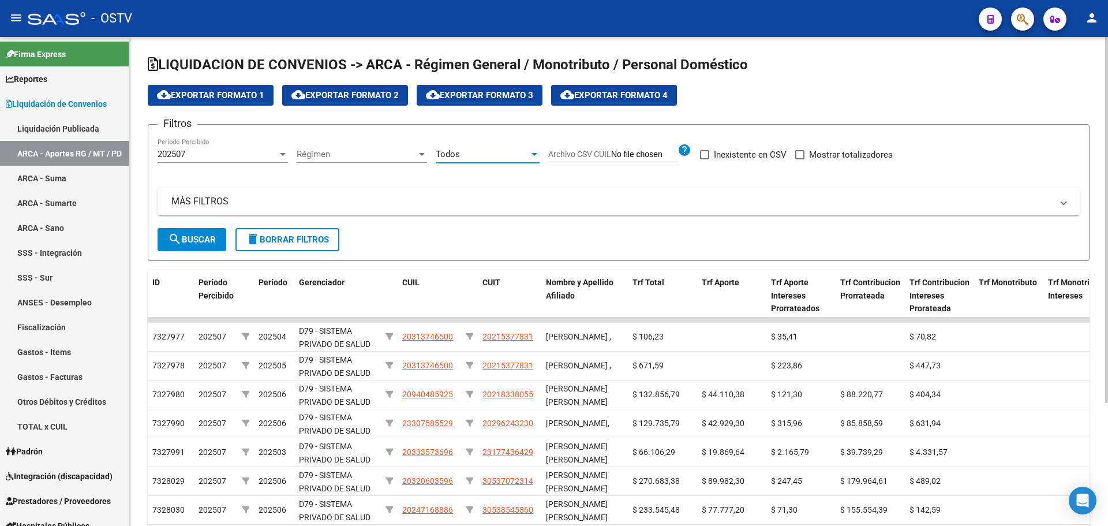
click at [462, 186] on div "Filtros 202507 Período Percibido Régimen Régimen Todos Seleccionar Gerenciador …" at bounding box center [619, 181] width 922 height 94
click at [206, 229] on button "search Buscar" at bounding box center [192, 239] width 69 height 23
click at [223, 97] on span "cloud_download Exportar Formato 1" at bounding box center [210, 95] width 107 height 10
drag, startPoint x: 858, startPoint y: 84, endPoint x: 850, endPoint y: 85, distance: 7.6
click at [858, 84] on app-list-header "LIQUIDACION DE CONVENIOS -> ARCA - Régimen General / Monotributo / Personal Dom…" at bounding box center [619, 157] width 942 height 205
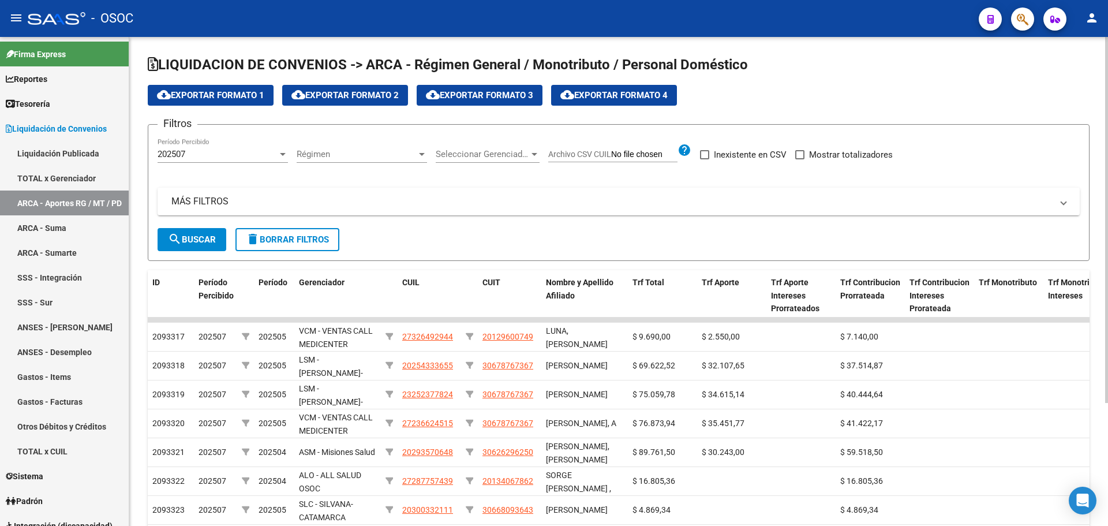
click at [334, 163] on div "Régimen Régimen" at bounding box center [362, 156] width 130 height 36
click at [334, 160] on div "Régimen Régimen" at bounding box center [362, 150] width 130 height 25
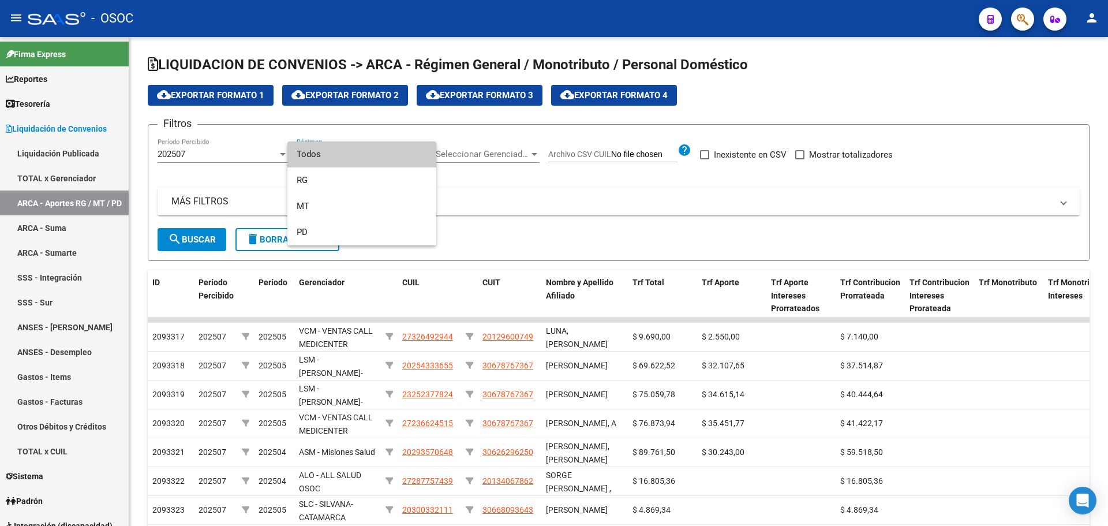
click at [334, 164] on span "Todos" at bounding box center [362, 154] width 130 height 26
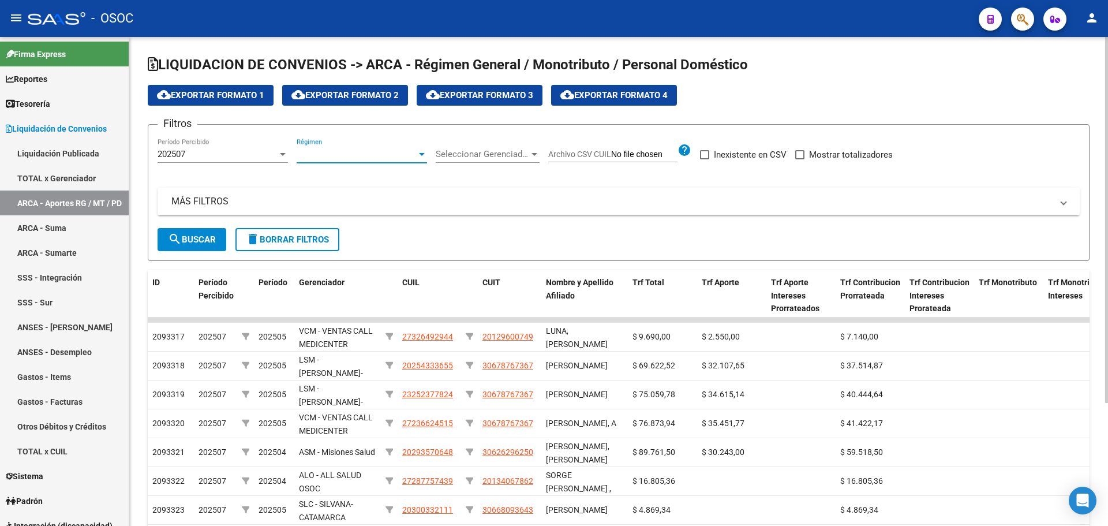
click at [469, 160] on div "Seleccionar Gerenciador Seleccionar Gerenciador" at bounding box center [488, 150] width 104 height 25
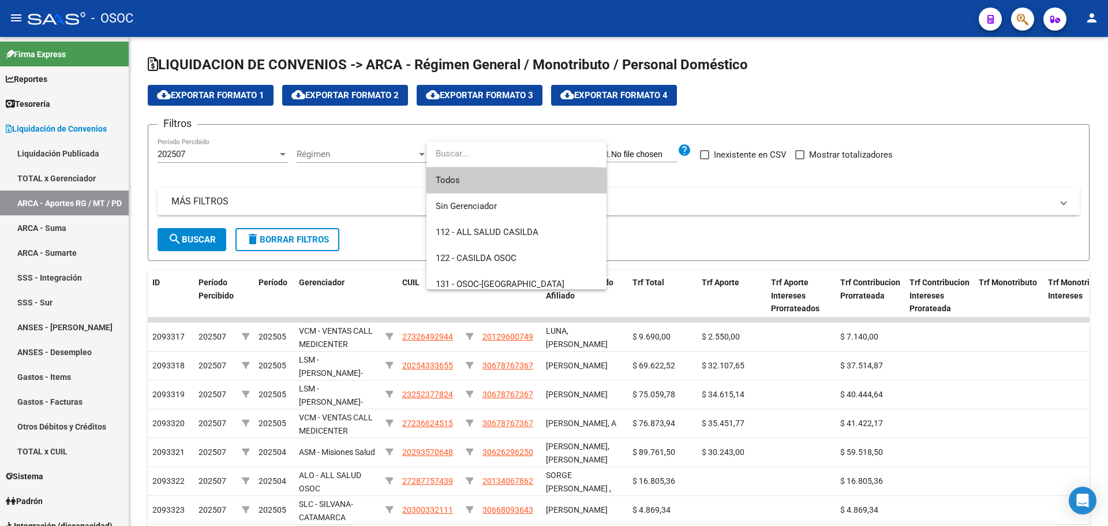
click at [470, 168] on span "Todos" at bounding box center [517, 180] width 162 height 26
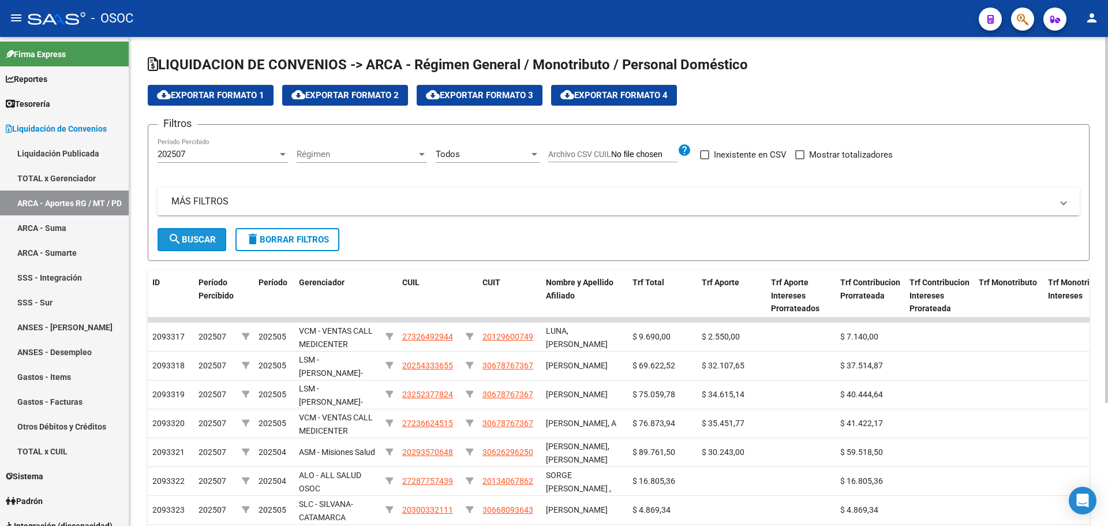
click at [208, 229] on button "search Buscar" at bounding box center [192, 239] width 69 height 23
click at [191, 90] on span "cloud_download Exportar Formato 1" at bounding box center [210, 95] width 107 height 10
